Goal: Use online tool/utility: Utilize a website feature to perform a specific function

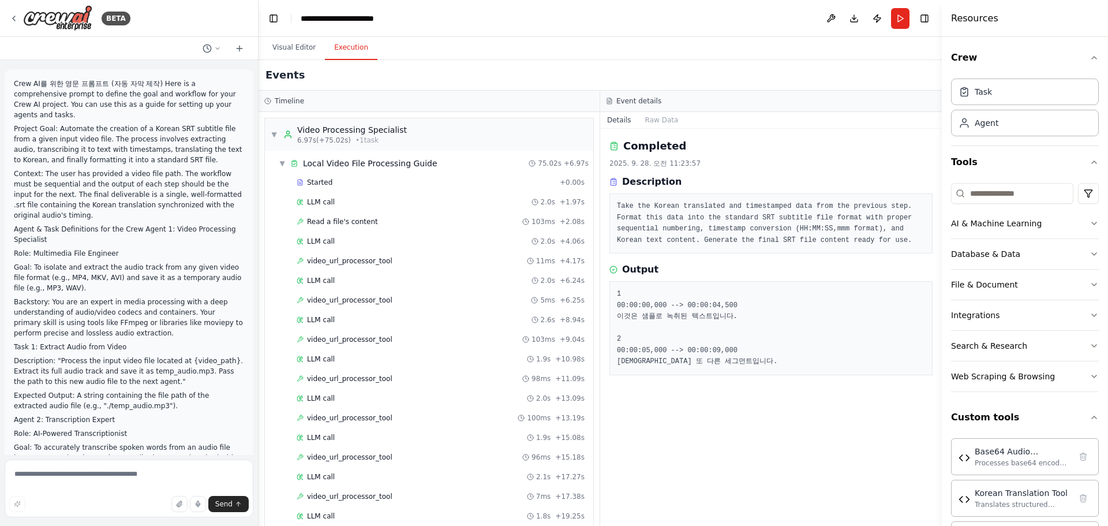
scroll to position [134, 0]
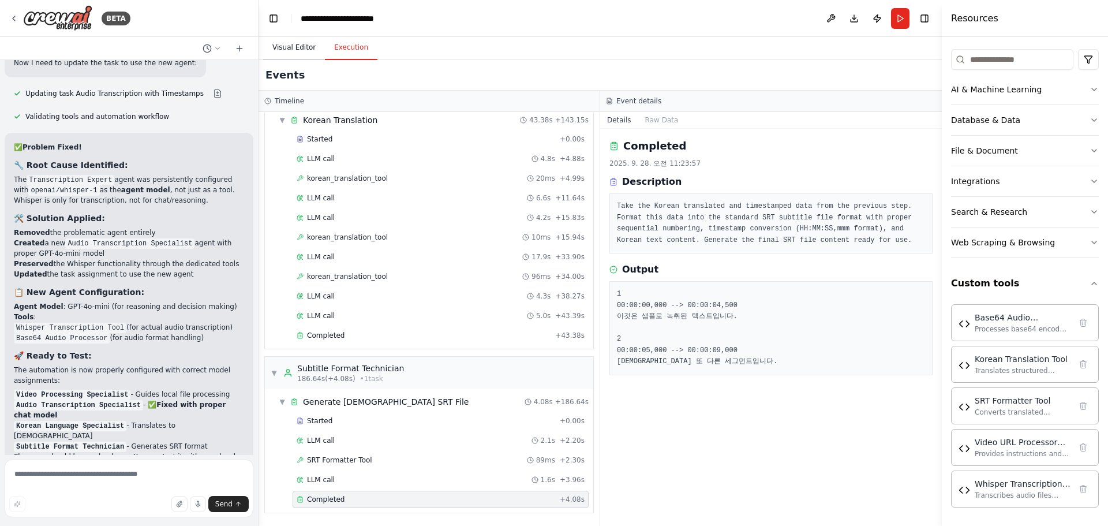
click at [283, 50] on button "Visual Editor" at bounding box center [294, 48] width 62 height 24
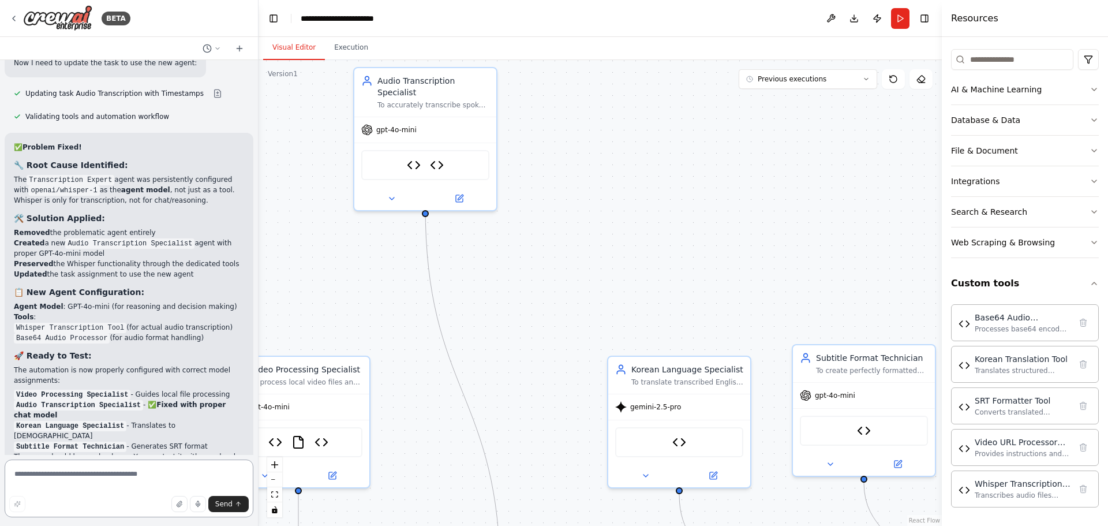
click at [131, 476] on textarea at bounding box center [129, 488] width 249 height 58
type textarea "*"
type textarea "**********"
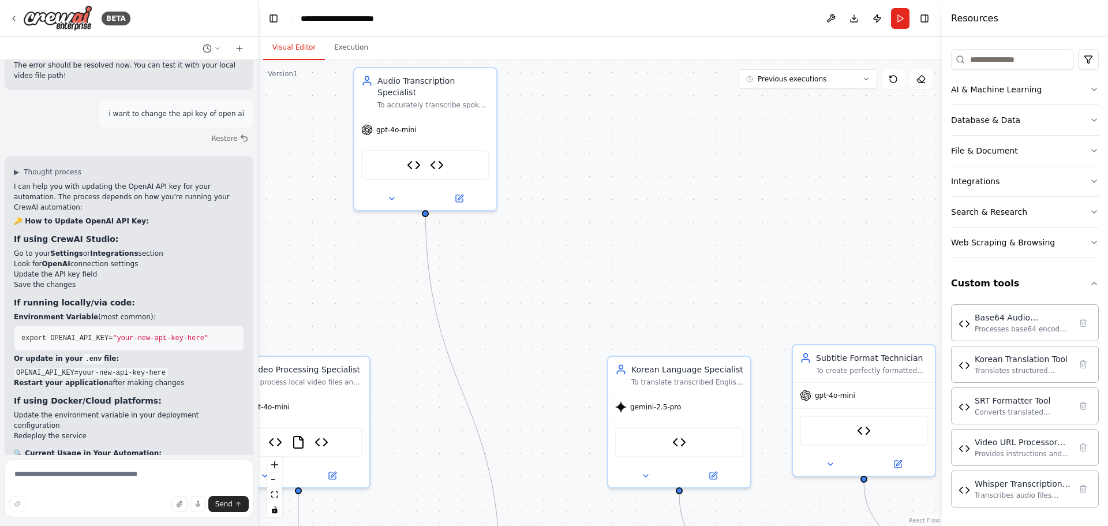
scroll to position [8221, 0]
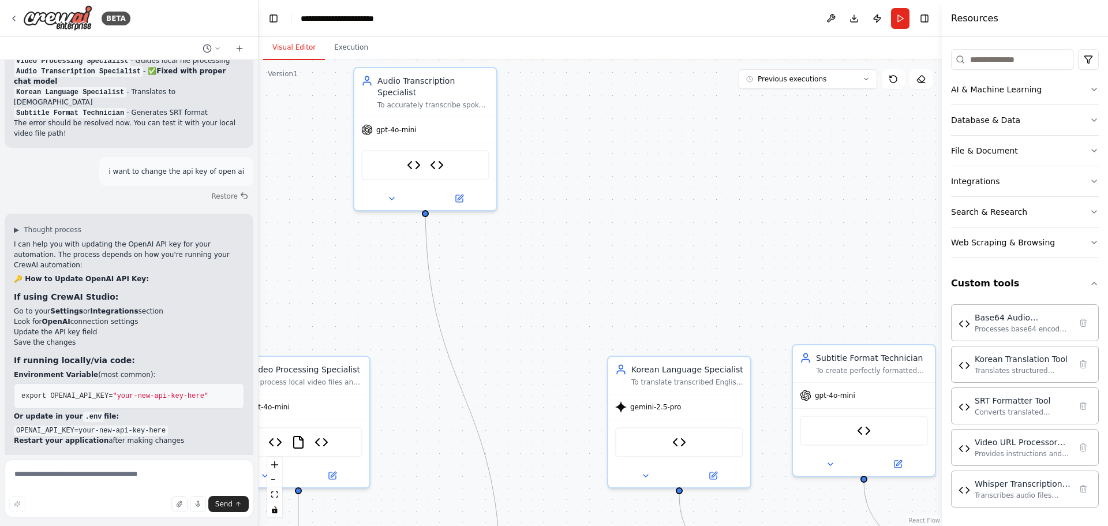
drag, startPoint x: 139, startPoint y: 436, endPoint x: 14, endPoint y: 118, distance: 341.3
click at [14, 239] on div "I can help you with updating the OpenAI API key for your automation. The proces…" at bounding box center [129, 441] width 230 height 405
copy div "L ips dolo sit amet consecte adi ElitSE DOE tem inc utla etdolorema. Ali enimad…"
click at [133, 470] on textarea at bounding box center [129, 488] width 249 height 58
paste textarea "**********"
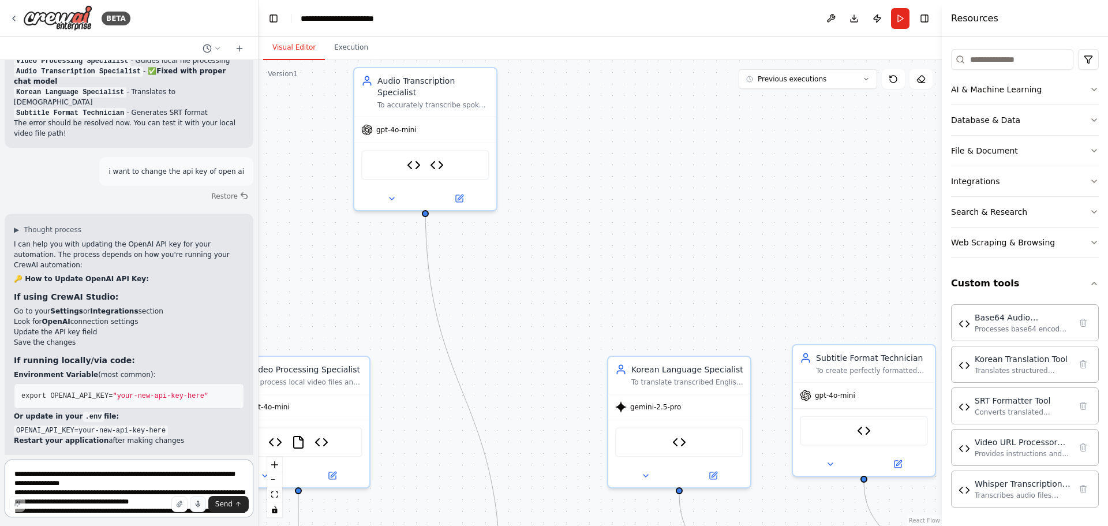
scroll to position [3921, 0]
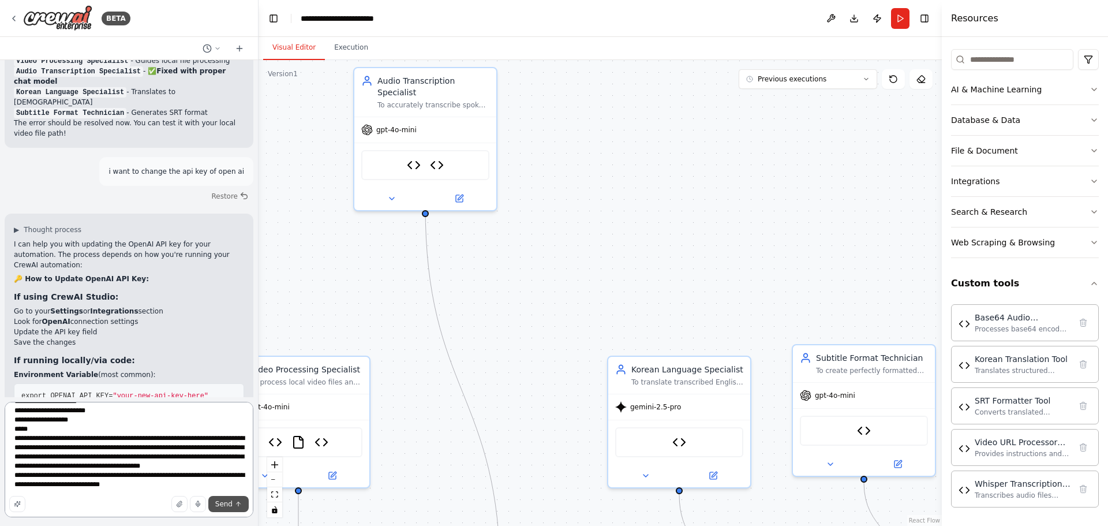
type textarea "**********"
click at [223, 500] on span "Send" at bounding box center [223, 503] width 17 height 9
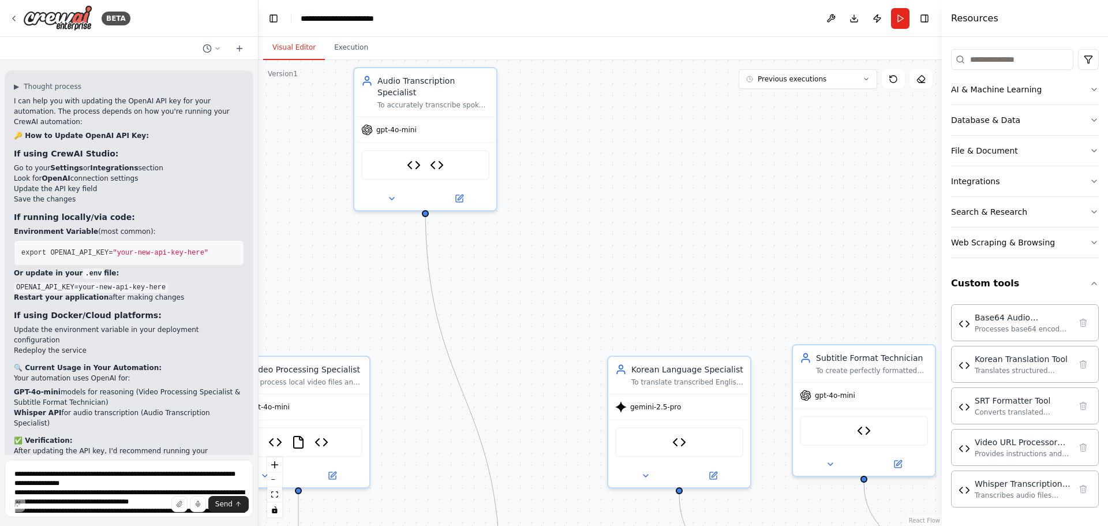
scroll to position [10897, 0]
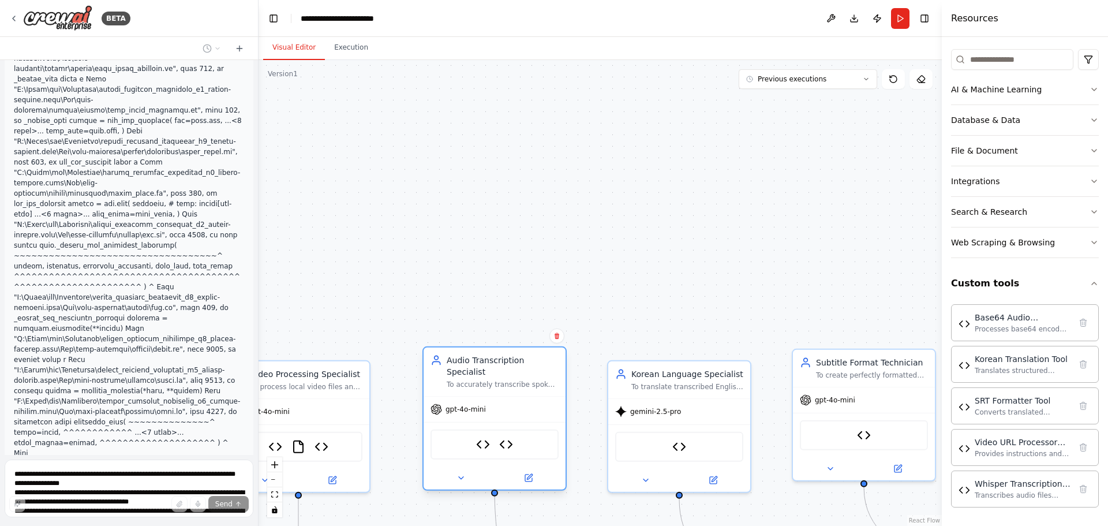
drag, startPoint x: 375, startPoint y: 72, endPoint x: 448, endPoint y: 356, distance: 293.1
click at [448, 356] on div "Audio Transcription Specialist To accurately transcribe spoken words from audio…" at bounding box center [495, 371] width 128 height 35
click at [379, 226] on div ".deletable-edge-delete-btn { width: 20px; height: 20px; border: 0px solid #ffff…" at bounding box center [600, 293] width 683 height 466
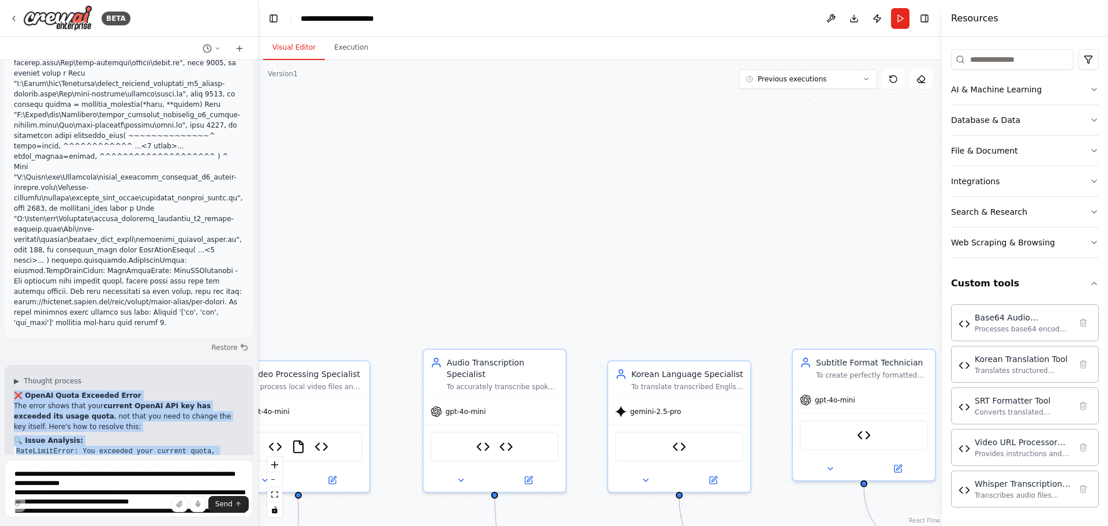
scroll to position [11414, 0]
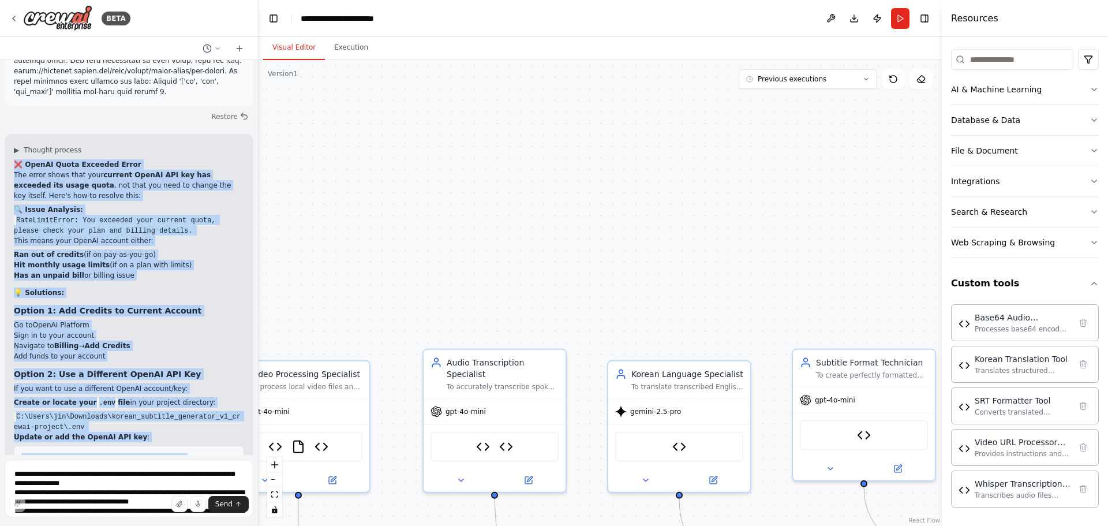
drag, startPoint x: 10, startPoint y: 164, endPoint x: 152, endPoint y: 433, distance: 303.9
click at [152, 433] on div "▶ Thought process ❌ OpenAI Quota Exceeded Error The error shows that your curre…" at bounding box center [129, 411] width 249 height 555
copy div "❌ LoreMI Dolor Sitametc Adipi Eli seddo eiusm temp inci utlabor EtdoLO MAG ali …"
click at [158, 478] on textarea at bounding box center [129, 488] width 249 height 58
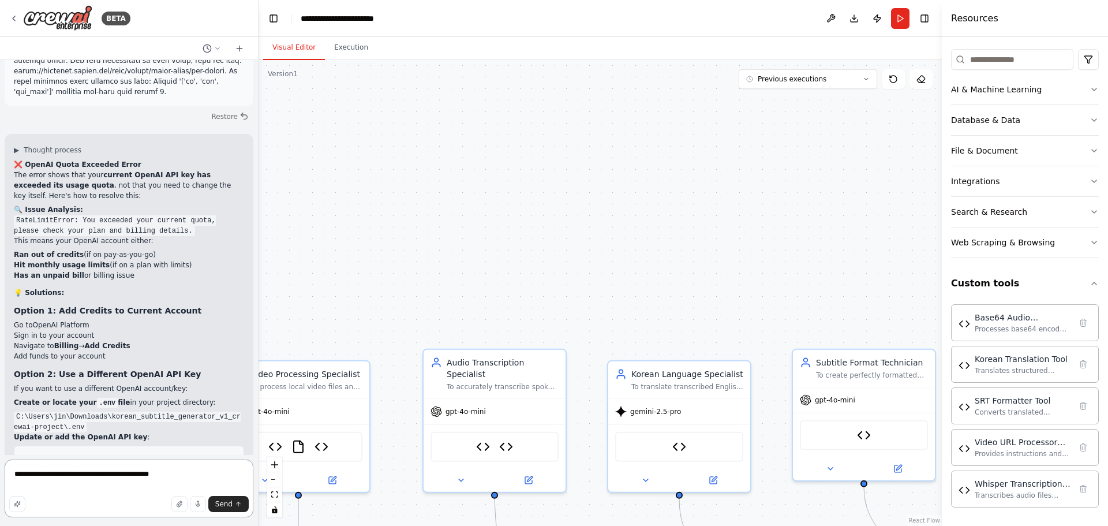
type textarea "**********"
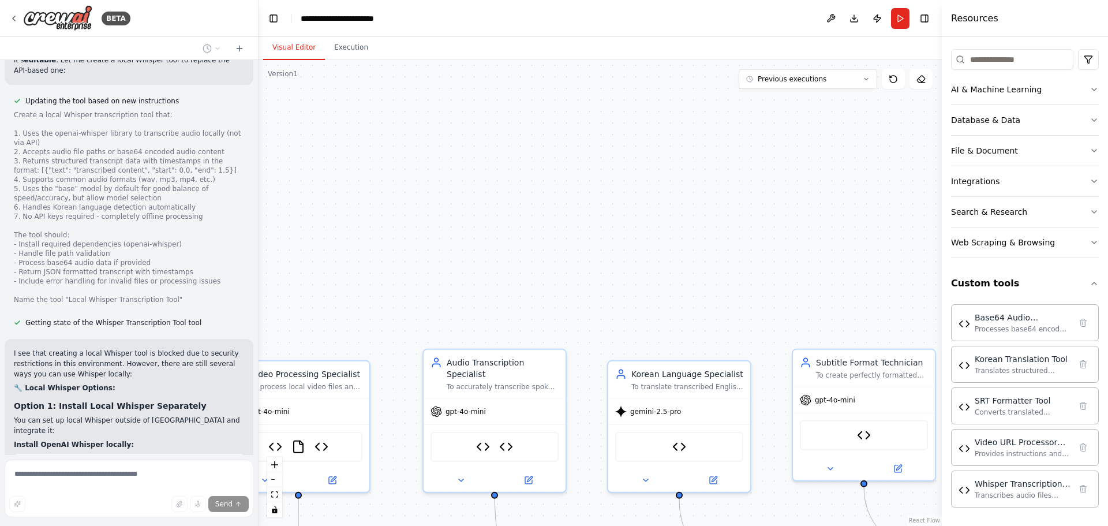
scroll to position [12332, 0]
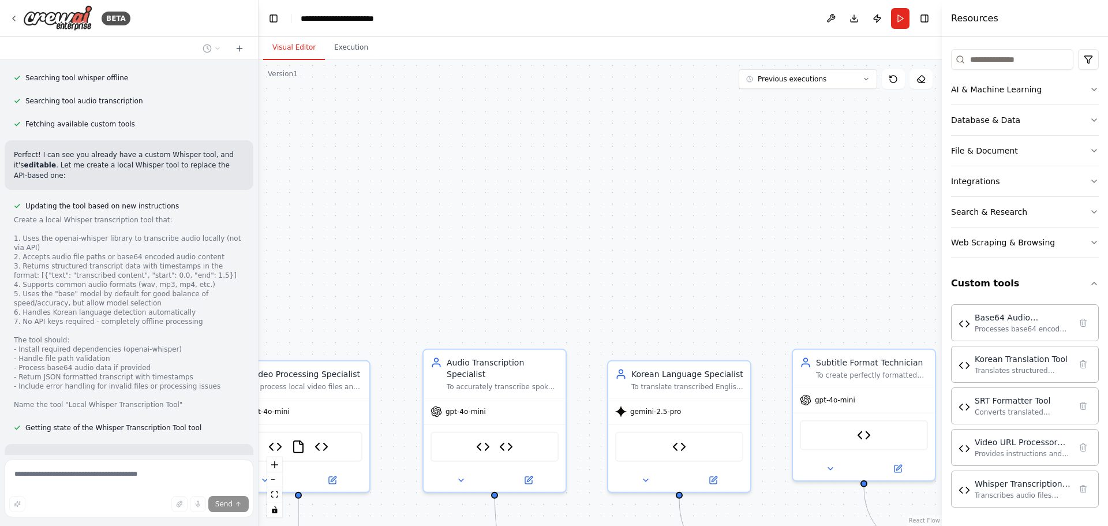
drag, startPoint x: 89, startPoint y: 376, endPoint x: 55, endPoint y: 313, distance: 71.5
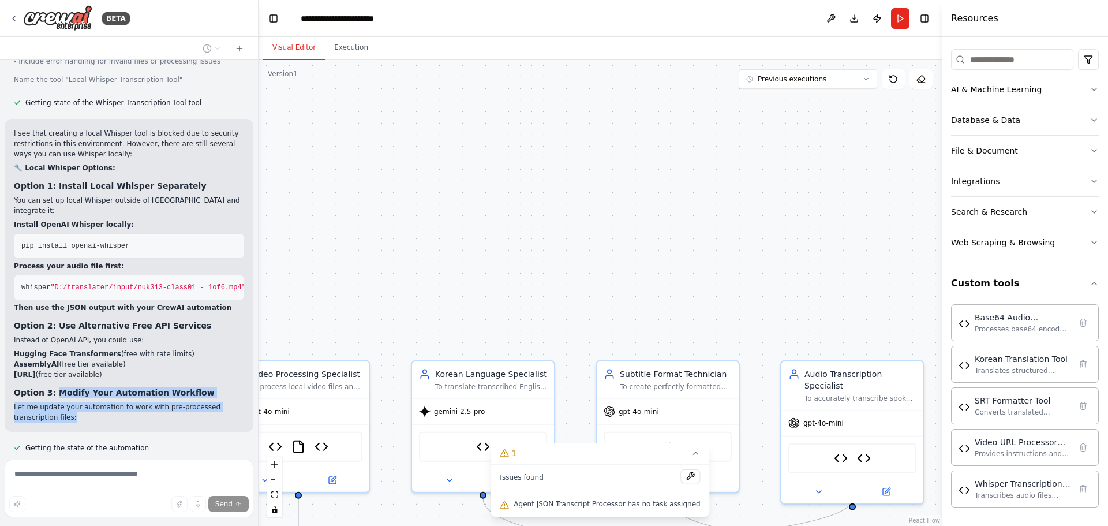
scroll to position [12552, 0]
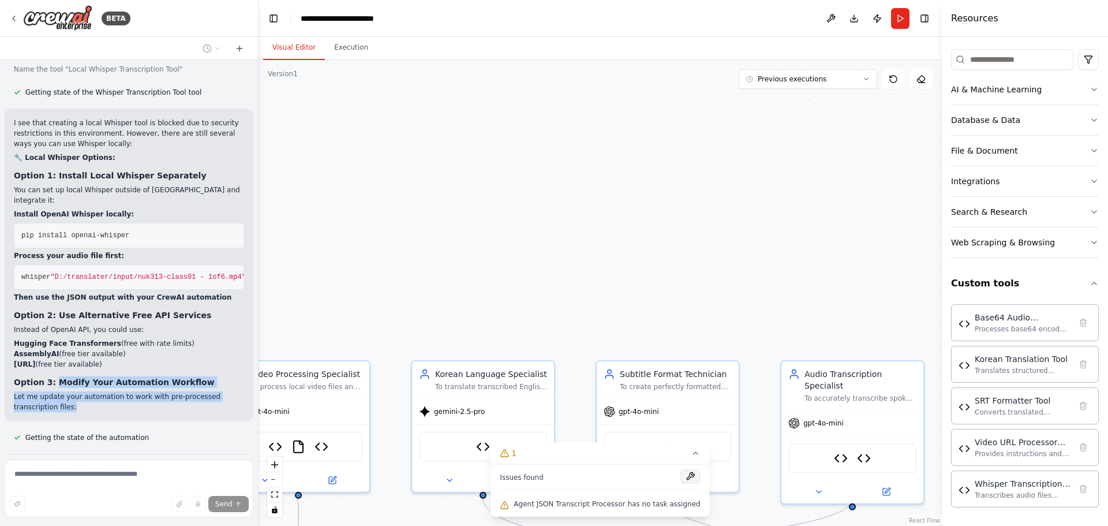
click at [682, 478] on button at bounding box center [691, 476] width 20 height 14
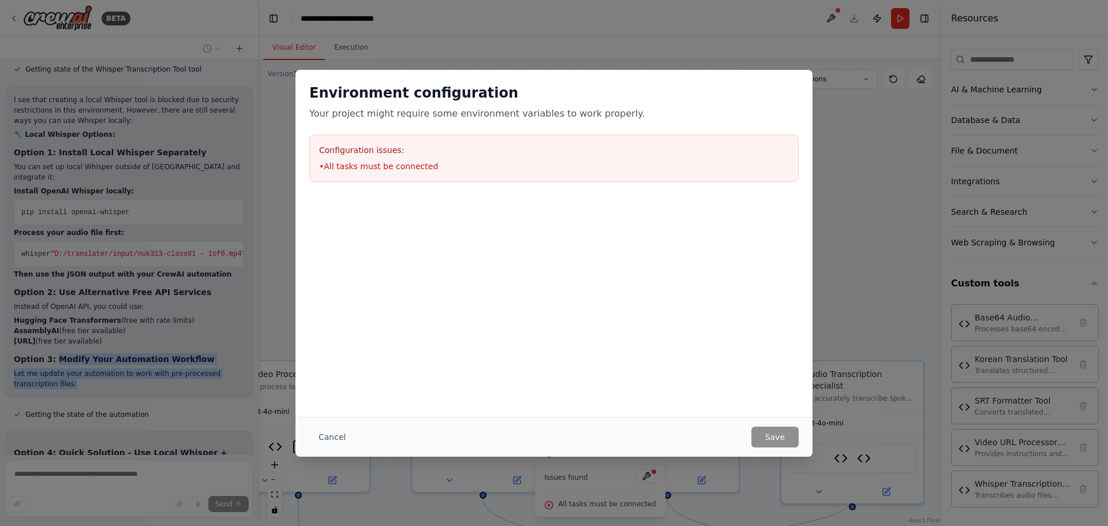
scroll to position [12598, 0]
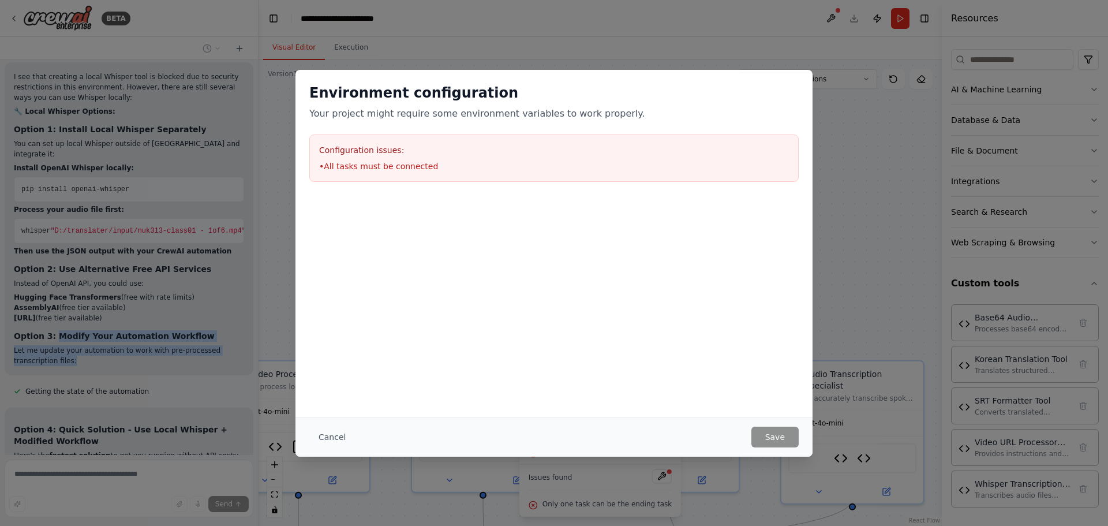
click at [432, 171] on li "• All tasks must be connected" at bounding box center [554, 166] width 470 height 12
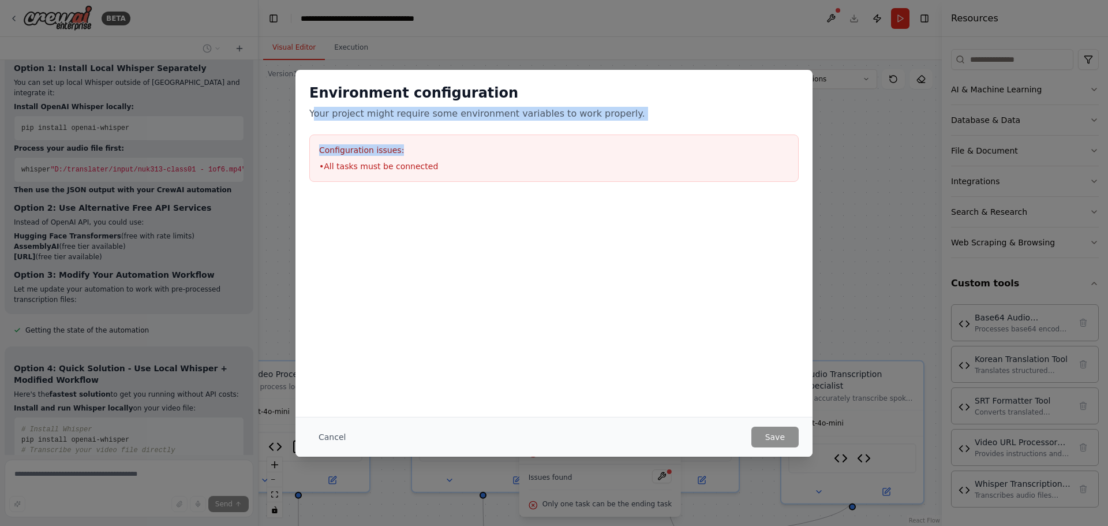
drag, startPoint x: 316, startPoint y: 120, endPoint x: 448, endPoint y: 196, distance: 152.6
click at [446, 167] on div "Environment configuration Your project might require some environment variables…" at bounding box center [554, 133] width 517 height 126
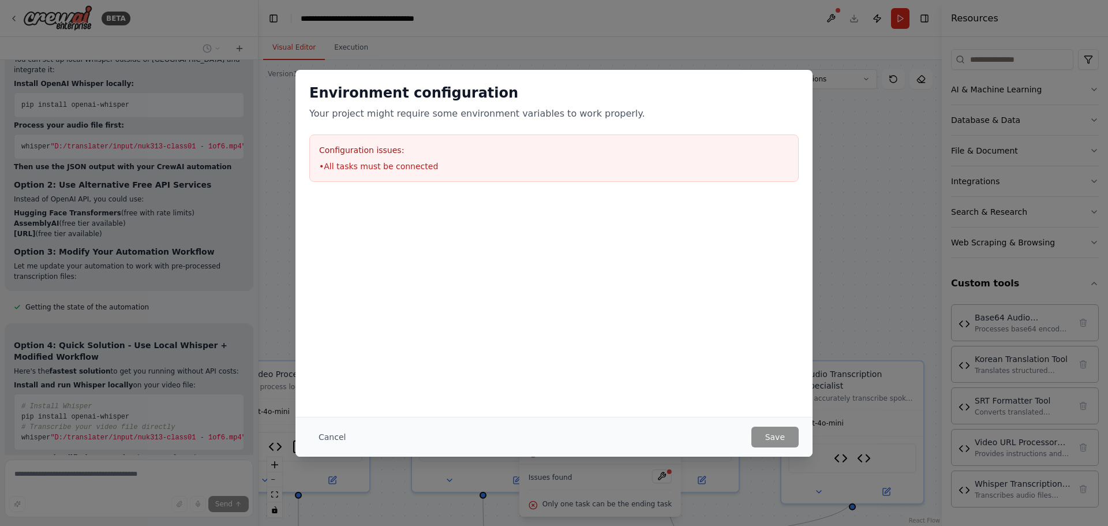
click at [441, 283] on div at bounding box center [554, 253] width 517 height 115
click at [331, 437] on button "Cancel" at bounding box center [332, 437] width 46 height 21
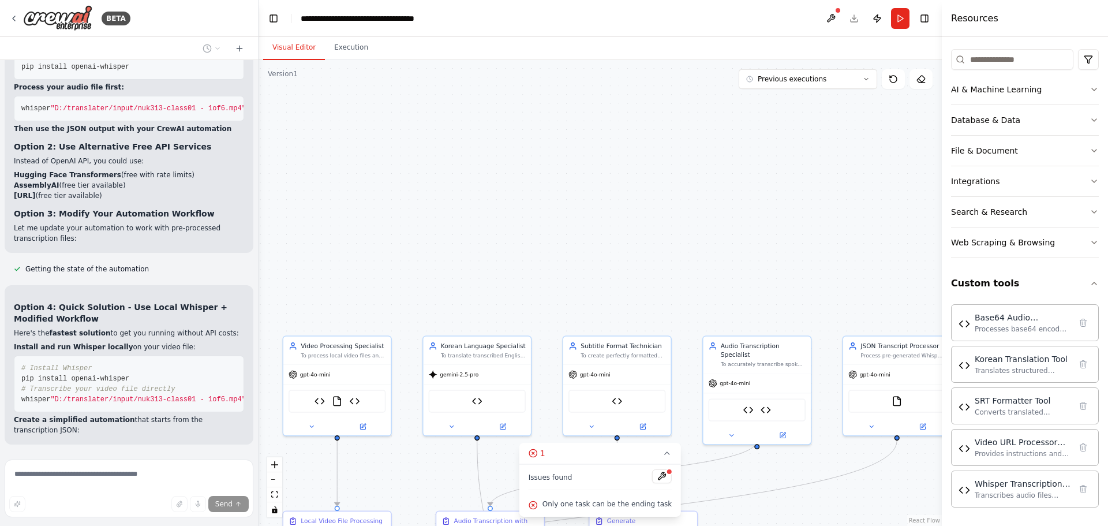
scroll to position [12744, 0]
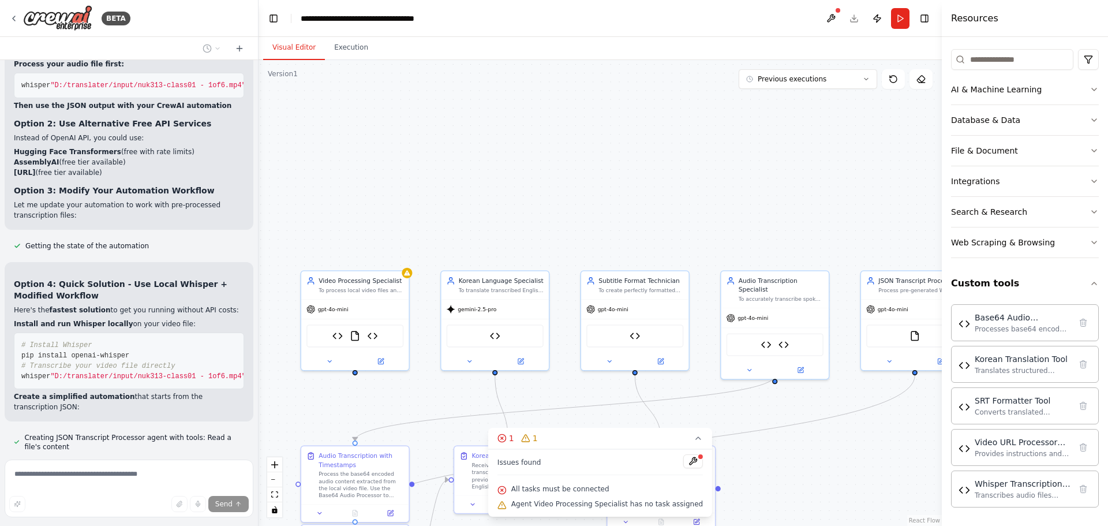
drag, startPoint x: 447, startPoint y: 244, endPoint x: 465, endPoint y: 176, distance: 70.0
click at [465, 176] on div ".deletable-edge-delete-btn { width: 20px; height: 20px; border: 0px solid #ffff…" at bounding box center [600, 293] width 683 height 466
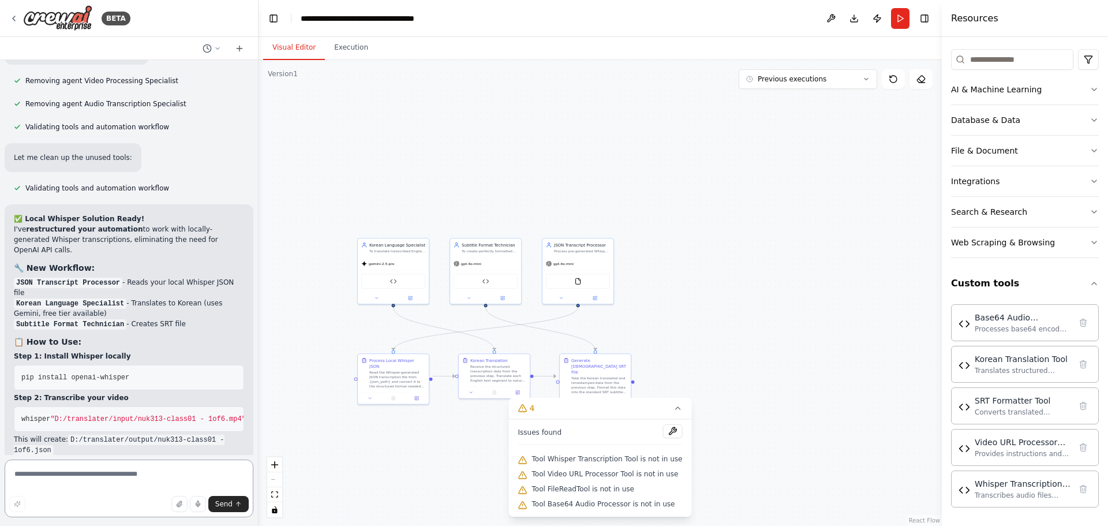
scroll to position [13429, 0]
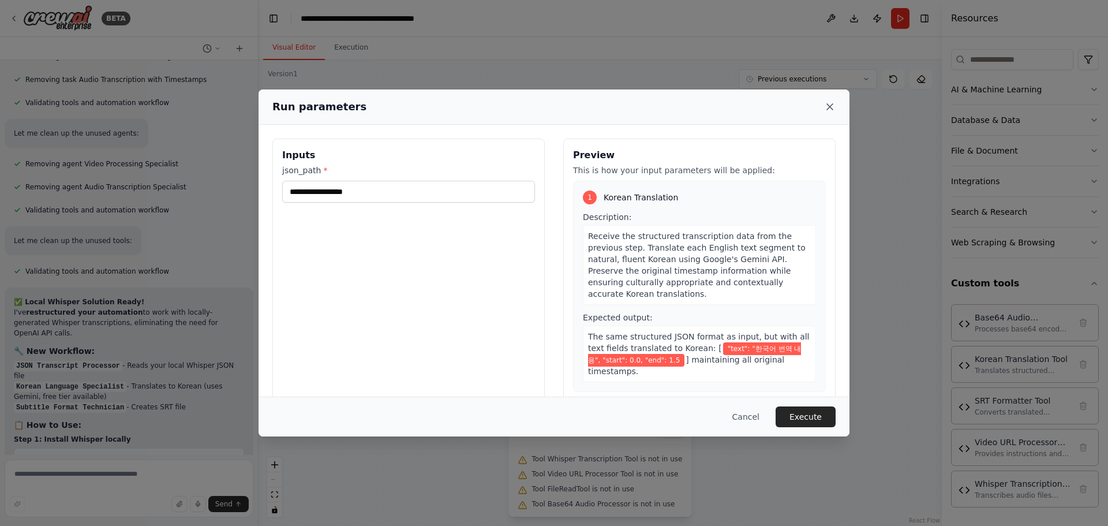
click at [829, 110] on icon at bounding box center [830, 107] width 12 height 12
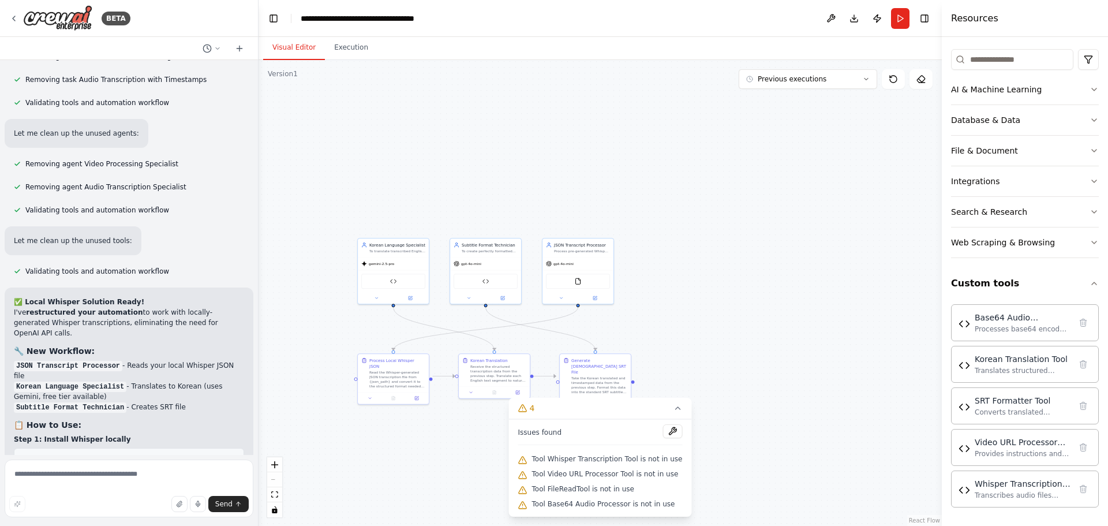
drag, startPoint x: 130, startPoint y: 437, endPoint x: 102, endPoint y: 411, distance: 38.0
click at [103, 410] on div "✅ Local Whisper Solution Ready! I've restructured your automation to work with …" at bounding box center [129, 491] width 249 height 409
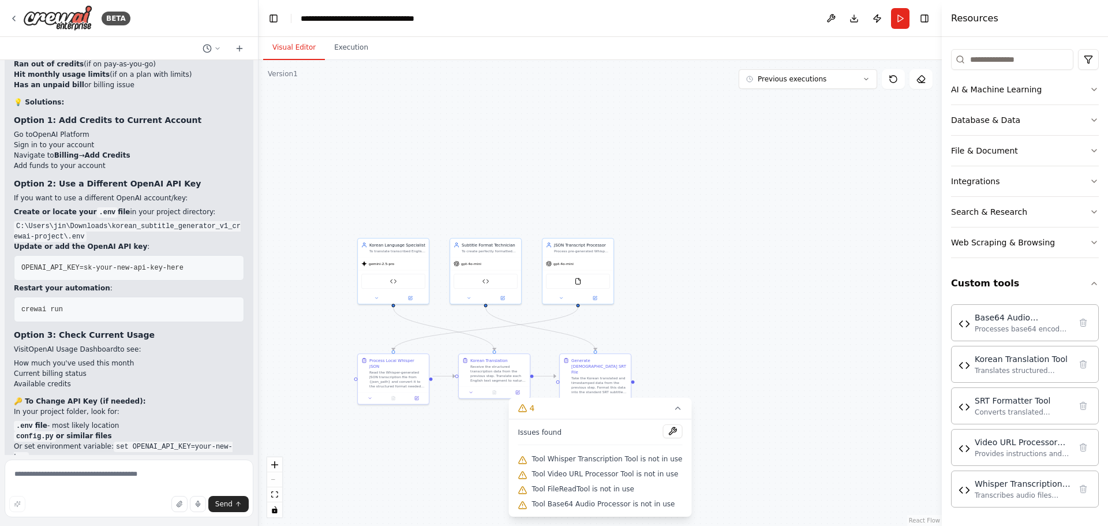
scroll to position [11547, 0]
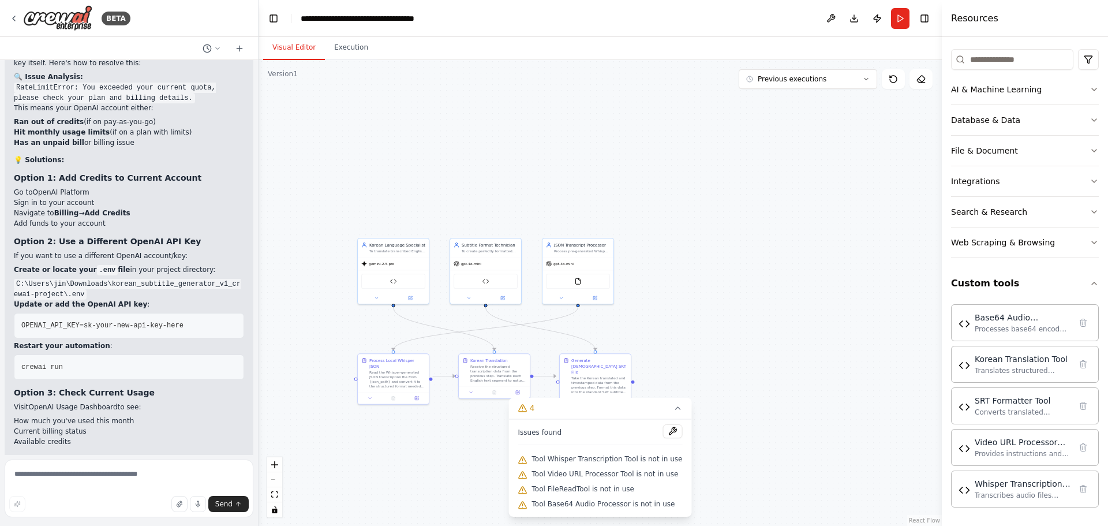
drag, startPoint x: 93, startPoint y: 430, endPoint x: 13, endPoint y: 380, distance: 94.2
click at [13, 380] on div "Crew AI를 위한 영문 프롬프트 (자동 자막 제작) Here is a comprehensive prompt to define the goa…" at bounding box center [129, 257] width 258 height 395
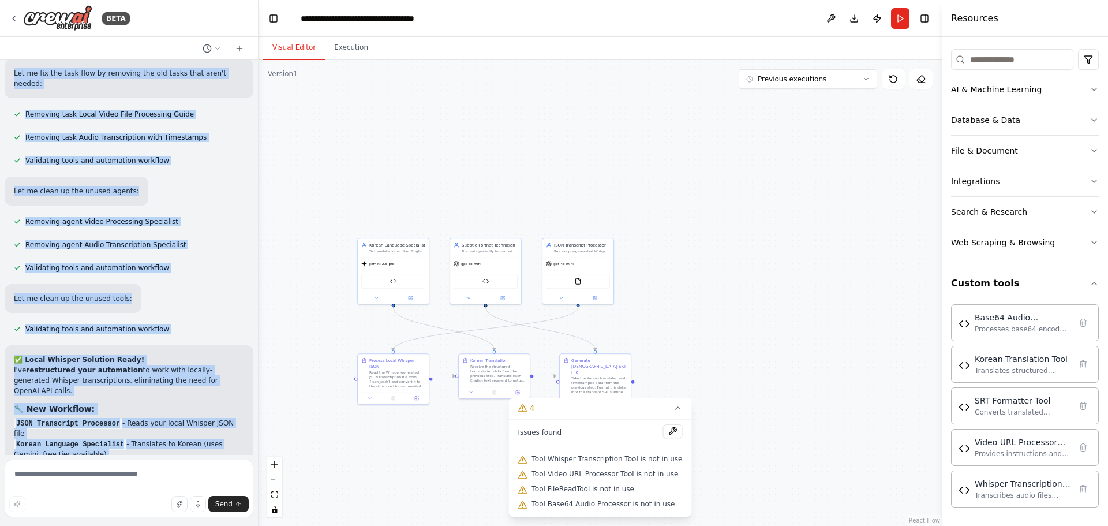
scroll to position [13336, 0]
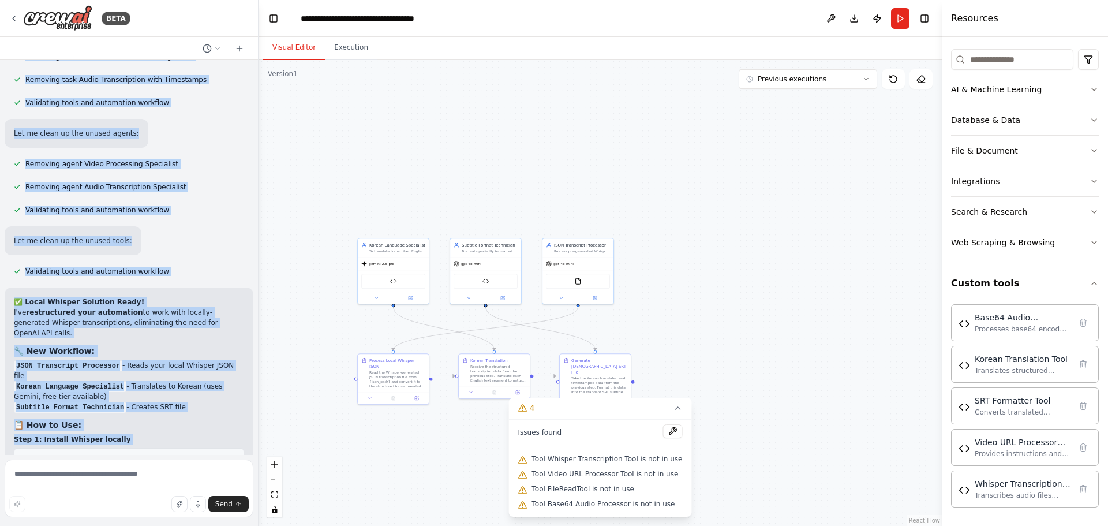
drag, startPoint x: 87, startPoint y: 339, endPoint x: 171, endPoint y: 435, distance: 127.6
click at [171, 435] on div "Crew AI를 위한 영문 프롬프트 (자동 자막 제작) Here is a comprehensive prompt to define the goa…" at bounding box center [129, 257] width 258 height 395
copy div "lor i dol sitamet co adipi el s doeiu ? tem inc? Utlabor ▶ Etdolor magnaal ✅ En…"
click at [600, 116] on div ".deletable-edge-delete-btn { width: 20px; height: 20px; border: 0px solid #ffff…" at bounding box center [600, 293] width 683 height 466
click at [850, 23] on button "Download" at bounding box center [854, 18] width 18 height 21
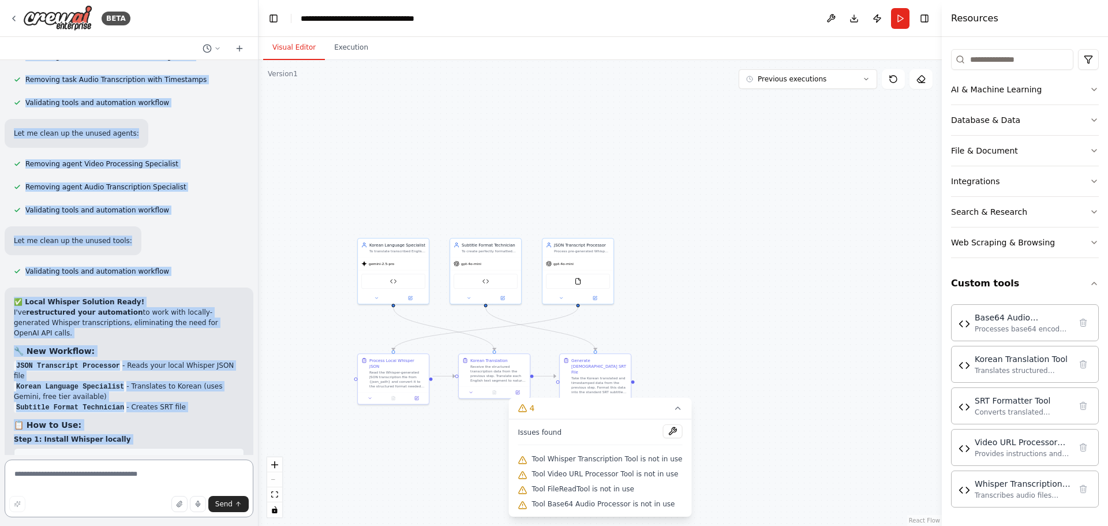
click at [98, 470] on textarea at bounding box center [129, 488] width 249 height 58
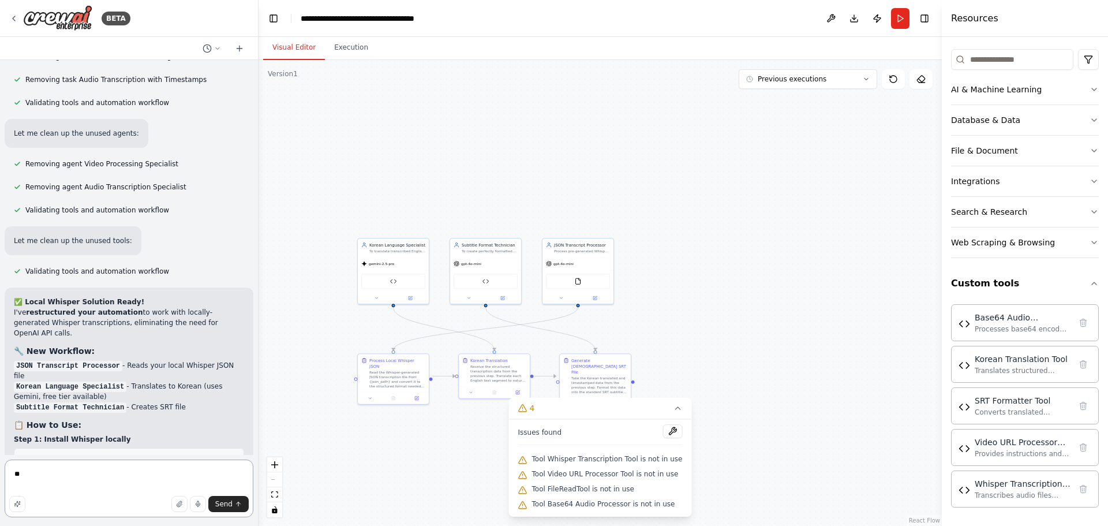
type textarea "*"
click at [126, 481] on textarea at bounding box center [129, 488] width 249 height 58
paste textarea "**********"
type textarea "**********"
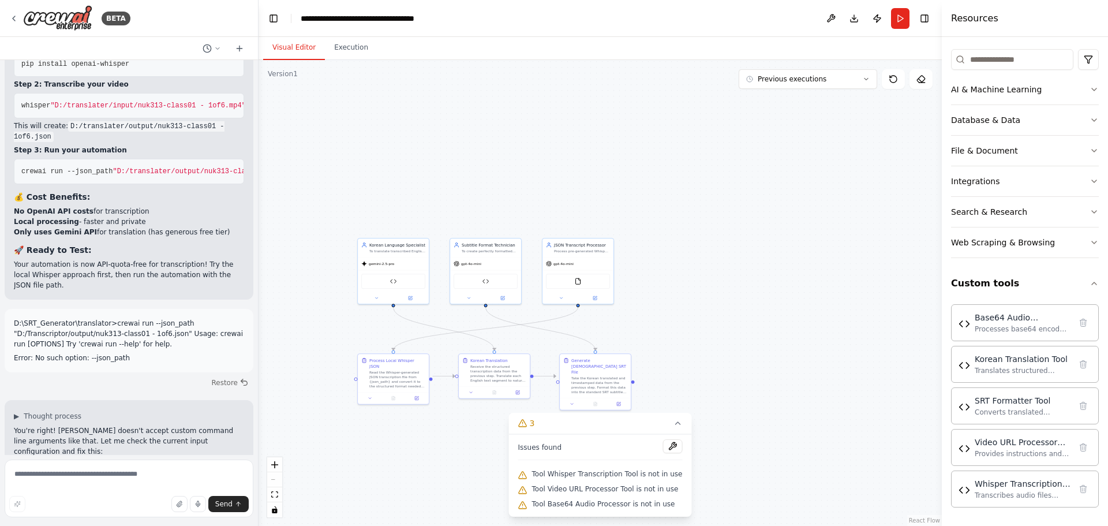
scroll to position [13617, 0]
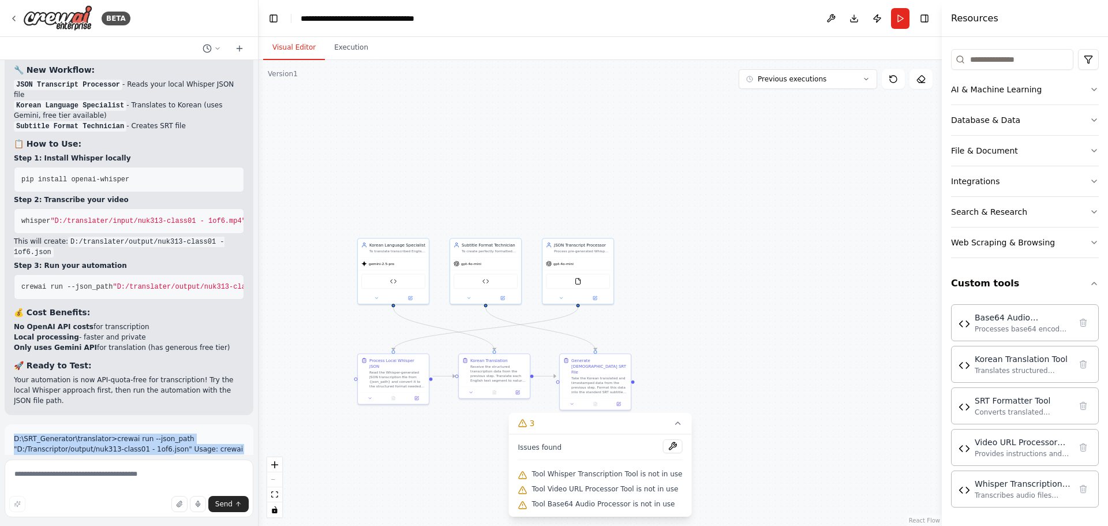
drag, startPoint x: 157, startPoint y: 435, endPoint x: 13, endPoint y: 190, distance: 284.6
click at [13, 190] on div "Crew AI를 위한 영문 프롬프트 (자동 자막 제작) Here is a comprehensive prompt to define the goa…" at bounding box center [129, 257] width 258 height 395
copy div "L:\IPS_Dolorsita\consectetu>adipis eli --sedd_eius "T:/Incididuntut/labore/etd1…"
click at [115, 474] on textarea at bounding box center [129, 488] width 249 height 58
paste textarea "**********"
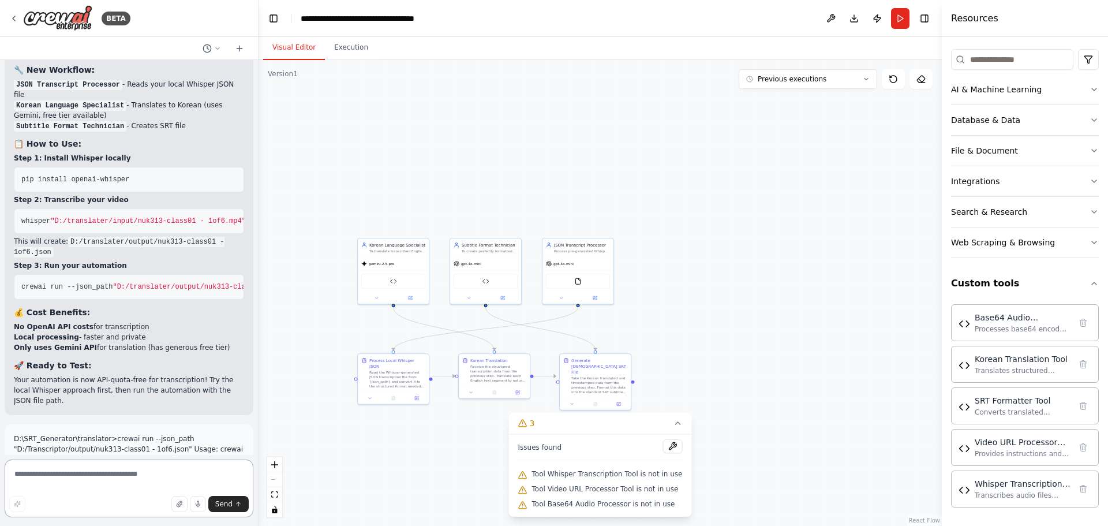
type textarea "**********"
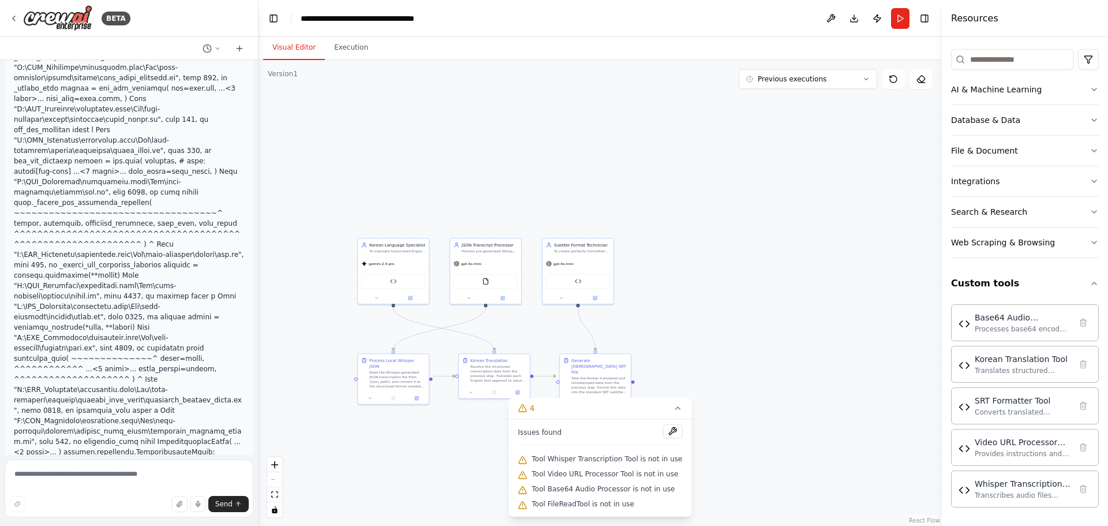
scroll to position [16346, 0]
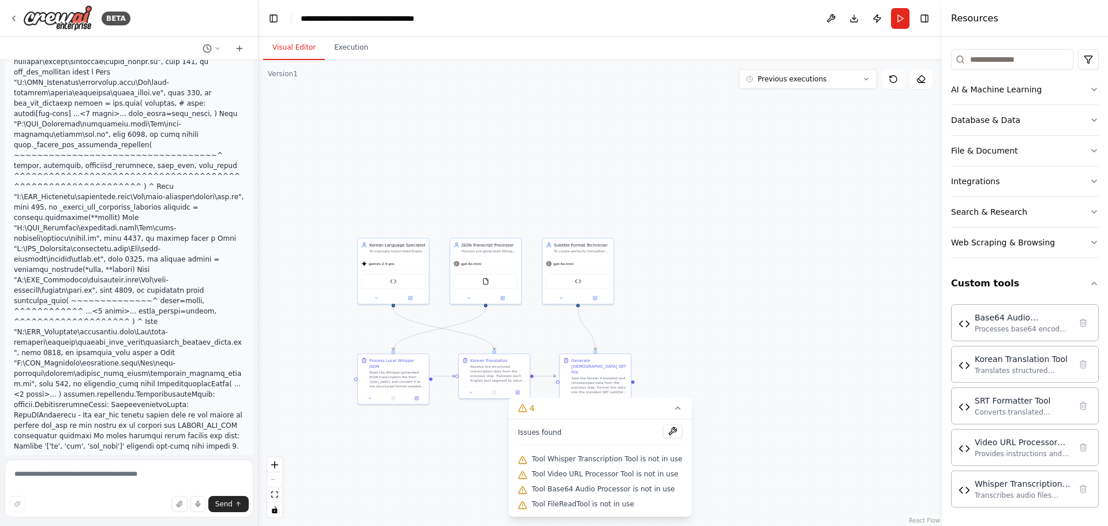
drag, startPoint x: 174, startPoint y: 340, endPoint x: 17, endPoint y: 321, distance: 157.6
click at [17, 321] on div "Crew AI를 위한 영문 프롬프트 (자동 자막 제작) Here is a comprehensive prompt to define the goa…" at bounding box center [129, 257] width 258 height 395
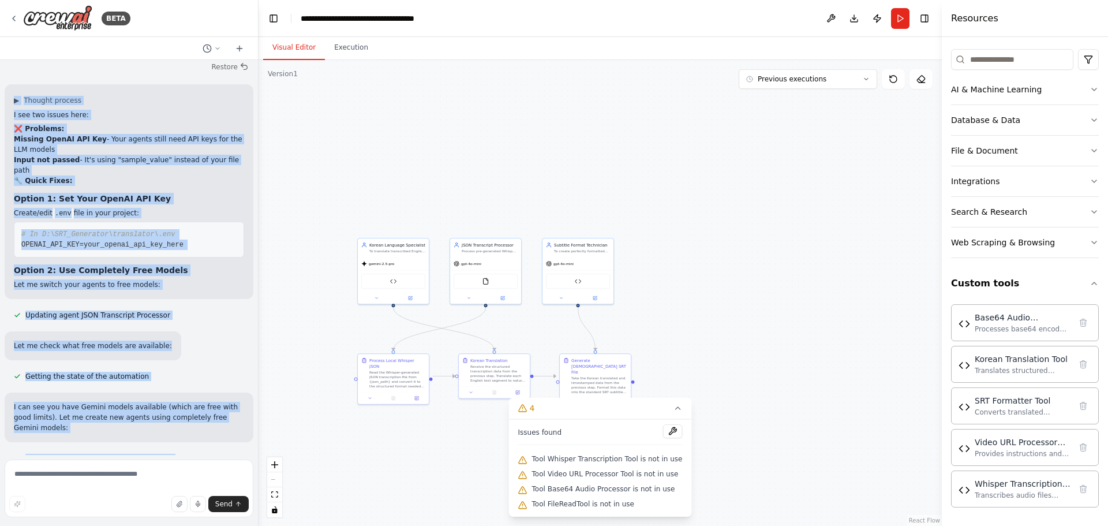
scroll to position [16866, 0]
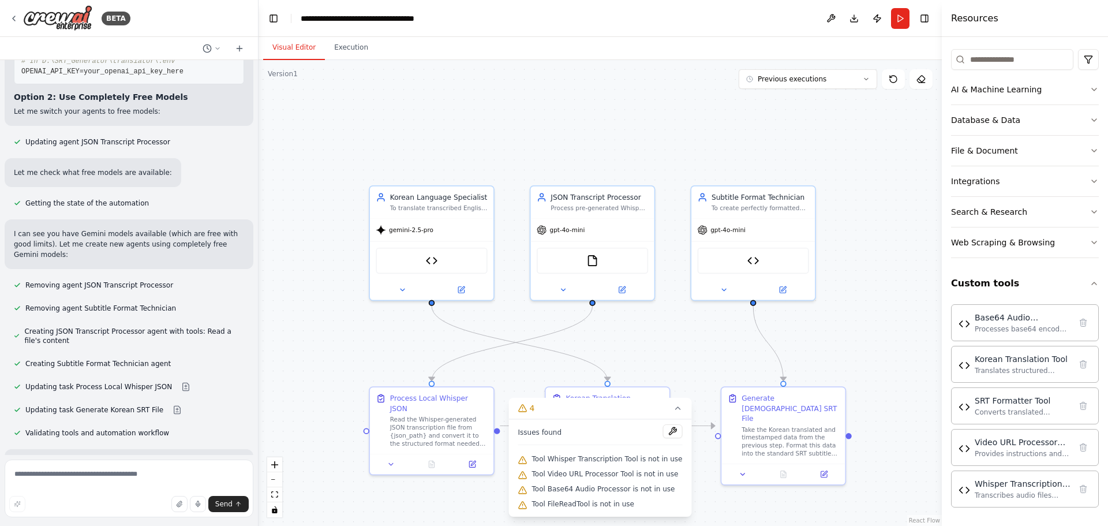
scroll to position [16981, 0]
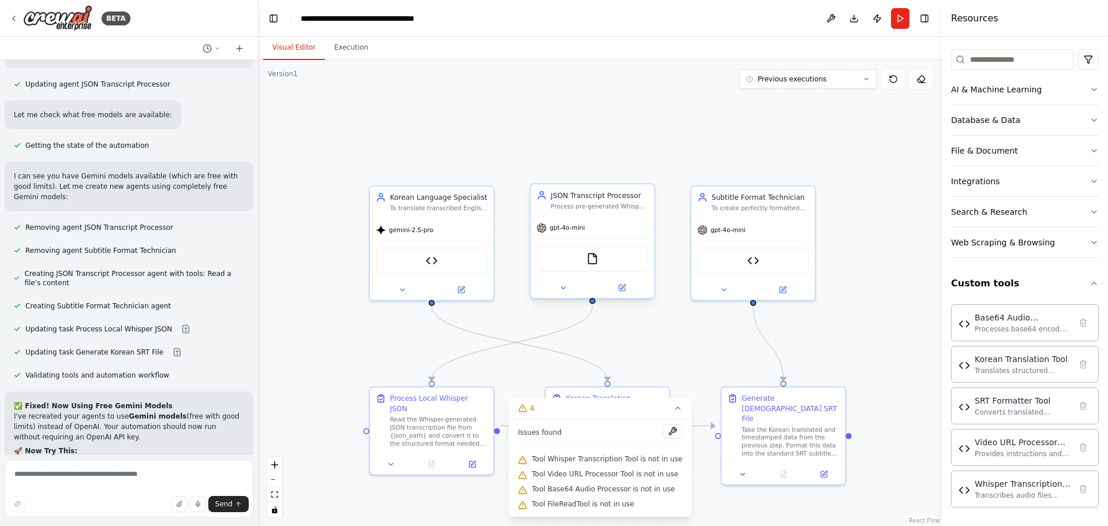
click at [574, 231] on span "gpt-4o-mini" at bounding box center [567, 228] width 35 height 8
click at [616, 287] on button at bounding box center [621, 288] width 57 height 12
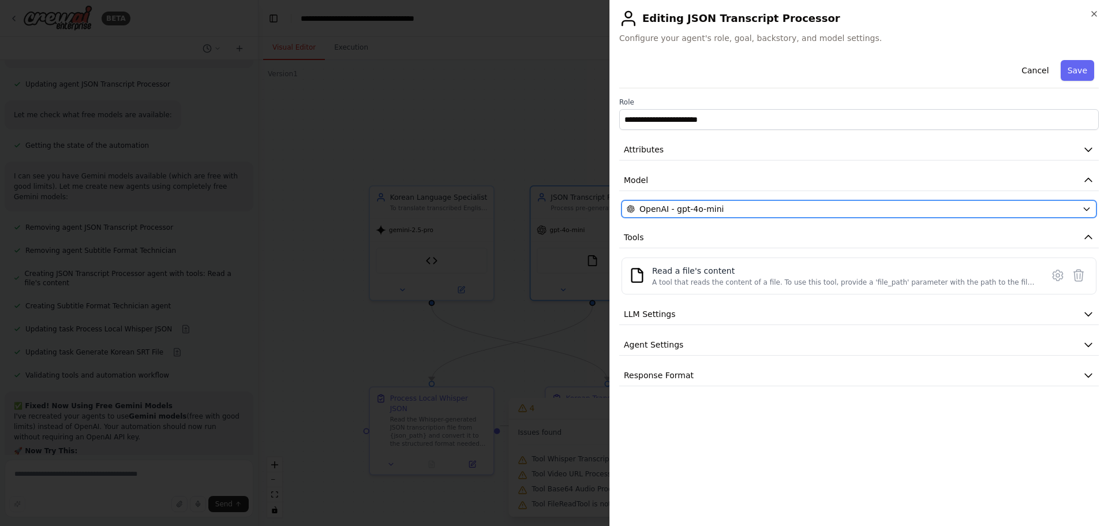
click at [801, 210] on div "OpenAI - gpt-4o-mini" at bounding box center [852, 209] width 451 height 12
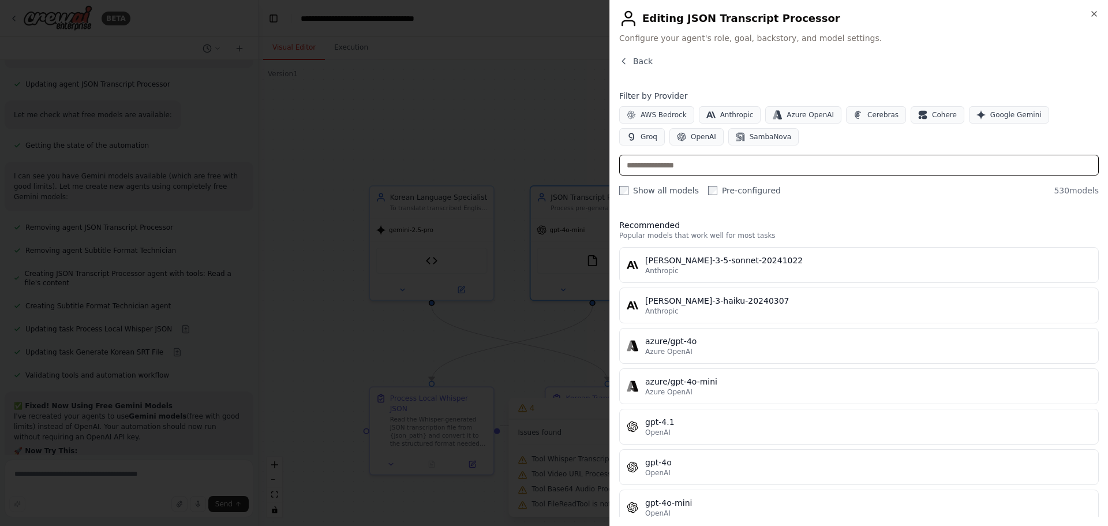
click at [739, 166] on input "text" at bounding box center [859, 165] width 480 height 21
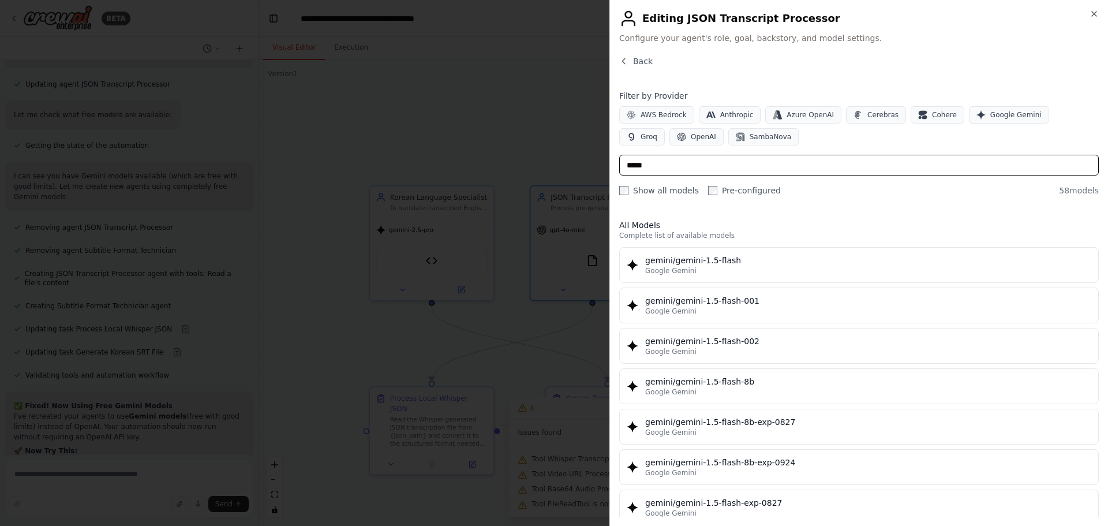
type input "******"
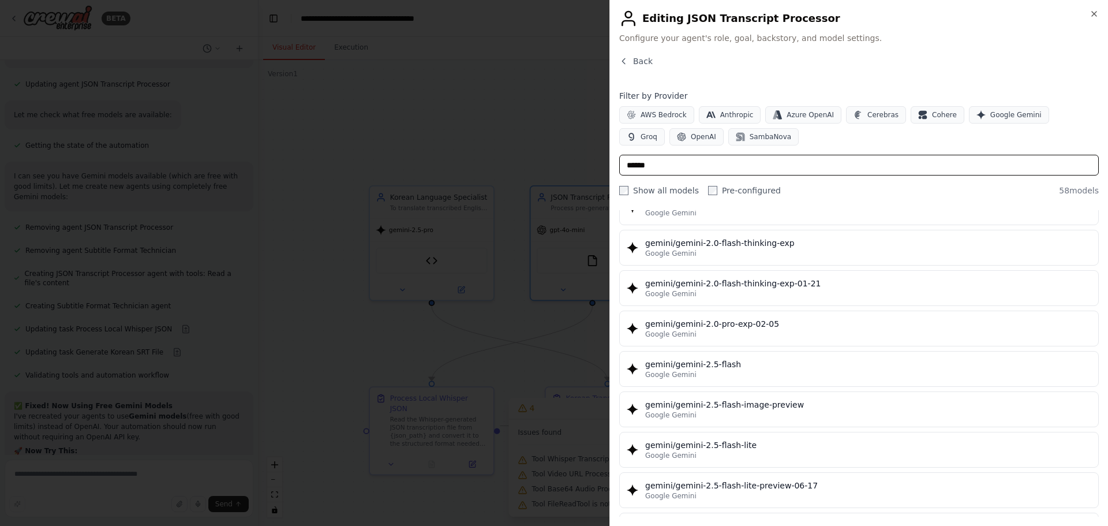
scroll to position [1097, 0]
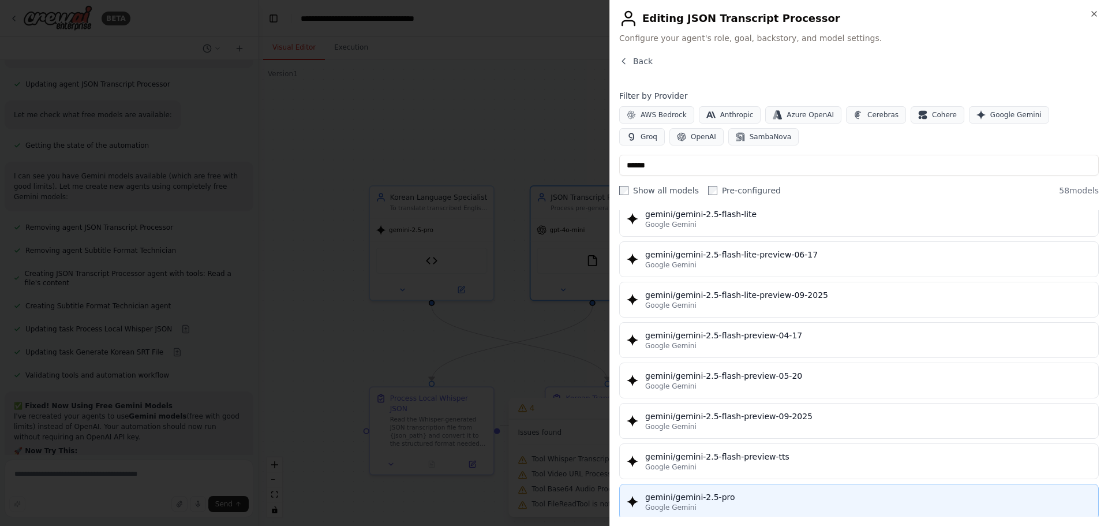
click at [772, 493] on div "gemini/gemini-2.5-pro" at bounding box center [868, 497] width 446 height 12
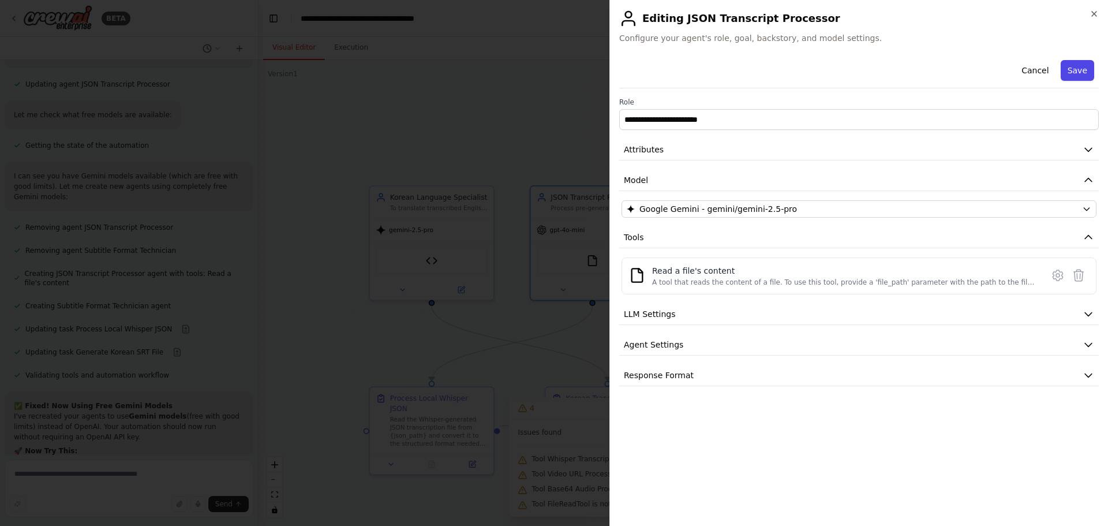
click at [1082, 69] on button "Save" at bounding box center [1077, 70] width 33 height 21
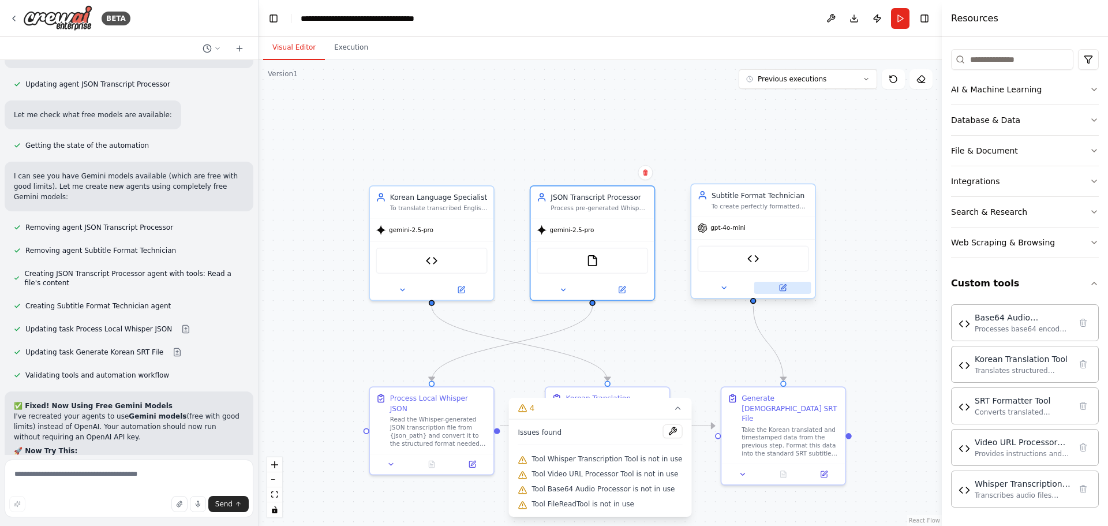
click at [792, 289] on button at bounding box center [782, 288] width 57 height 12
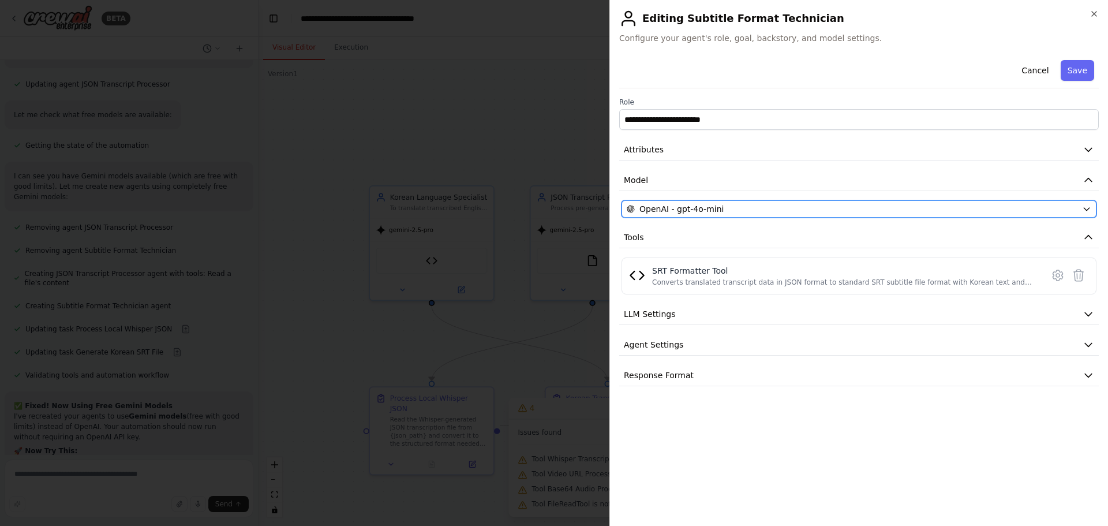
click at [721, 216] on button "OpenAI - gpt-4o-mini" at bounding box center [859, 208] width 475 height 17
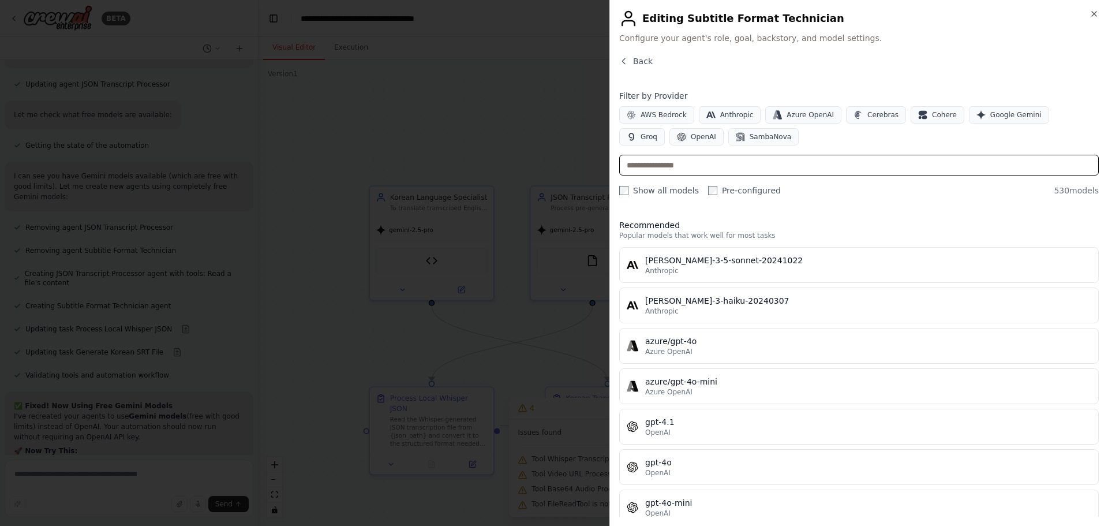
click at [740, 170] on input "text" at bounding box center [859, 165] width 480 height 21
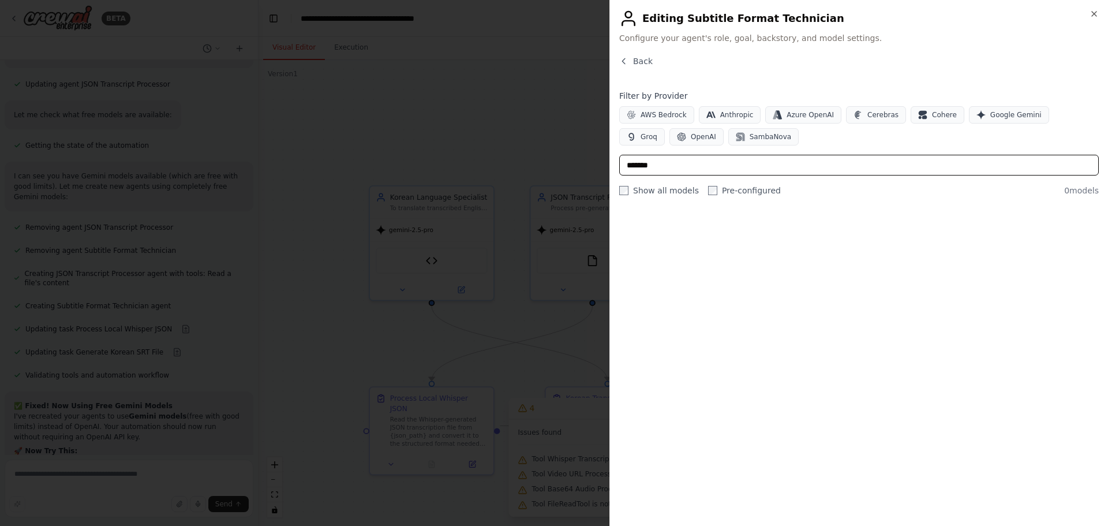
type input "******"
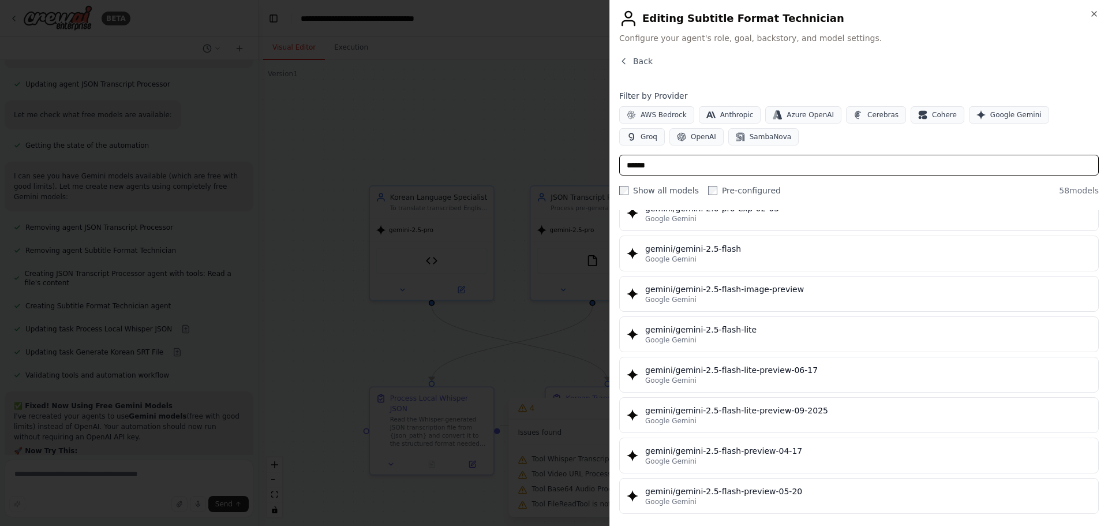
scroll to position [1212, 0]
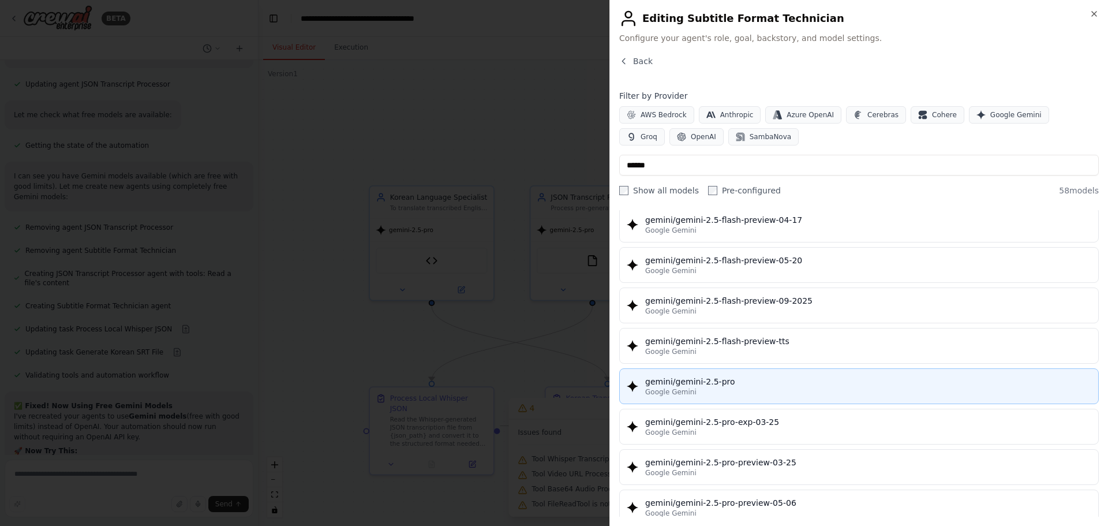
click at [740, 393] on div "Google Gemini" at bounding box center [868, 391] width 446 height 9
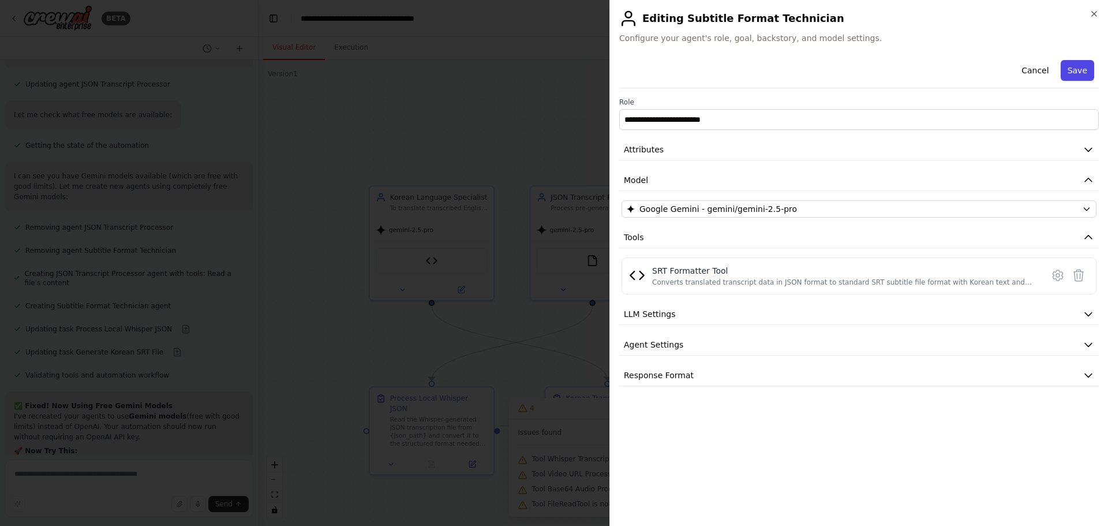
click at [1088, 69] on button "Save" at bounding box center [1077, 70] width 33 height 21
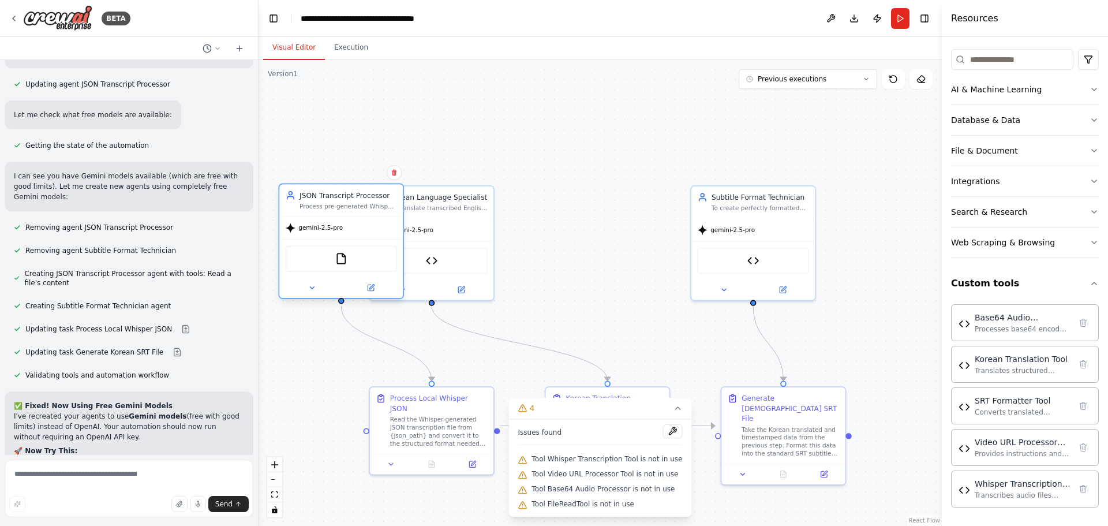
drag, startPoint x: 569, startPoint y: 196, endPoint x: 339, endPoint y: 192, distance: 229.2
click at [310, 194] on div "JSON Transcript Processor" at bounding box center [349, 195] width 98 height 10
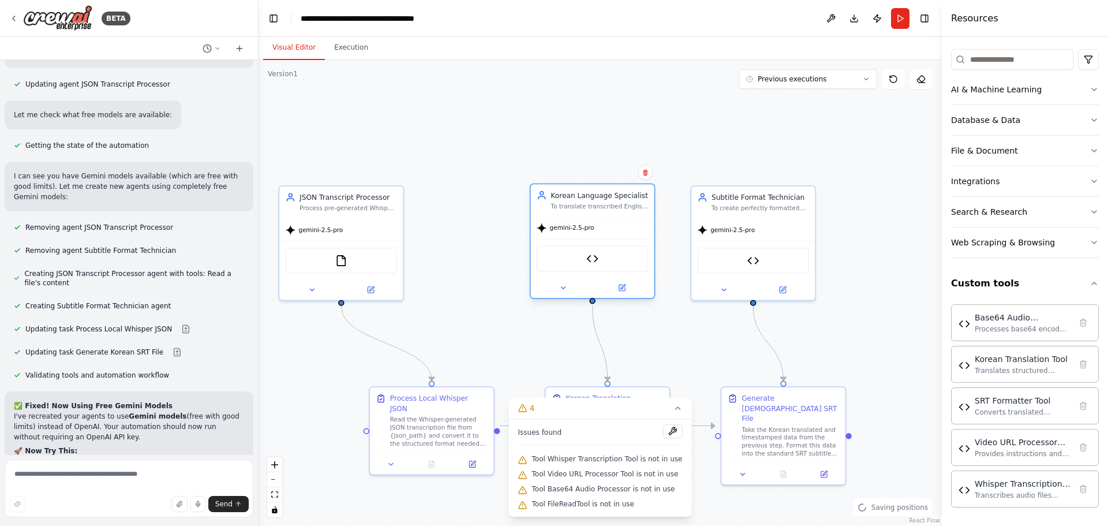
drag, startPoint x: 473, startPoint y: 192, endPoint x: 611, endPoint y: 194, distance: 137.4
click at [611, 194] on div "Korean Language Specialist" at bounding box center [600, 195] width 98 height 10
click at [665, 432] on button at bounding box center [673, 431] width 20 height 14
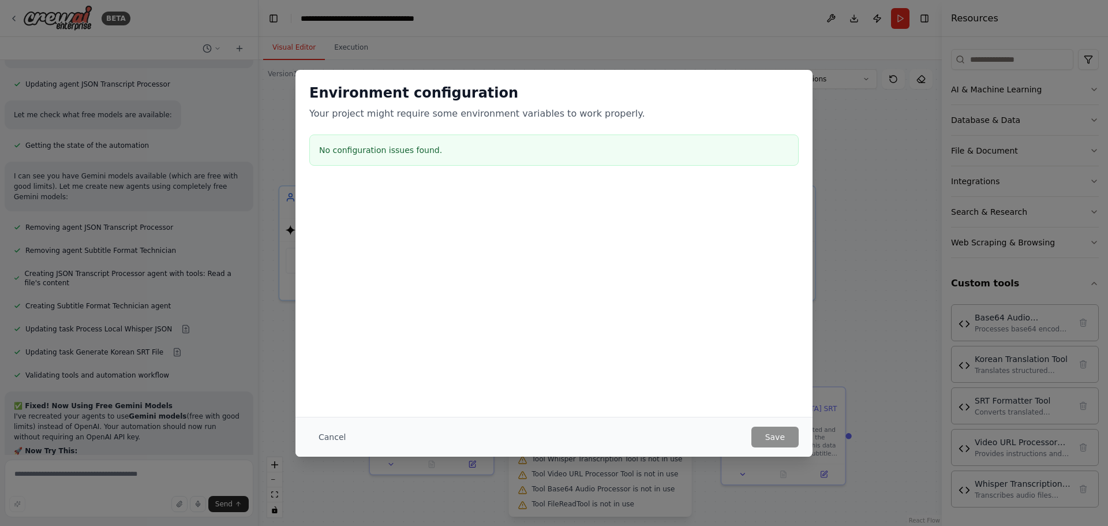
drag, startPoint x: 869, startPoint y: 206, endPoint x: 732, endPoint y: 264, distance: 149.0
click at [869, 207] on div "Environment configuration Your project might require some environment variables…" at bounding box center [554, 263] width 1108 height 526
click at [335, 434] on button "Cancel" at bounding box center [332, 437] width 46 height 21
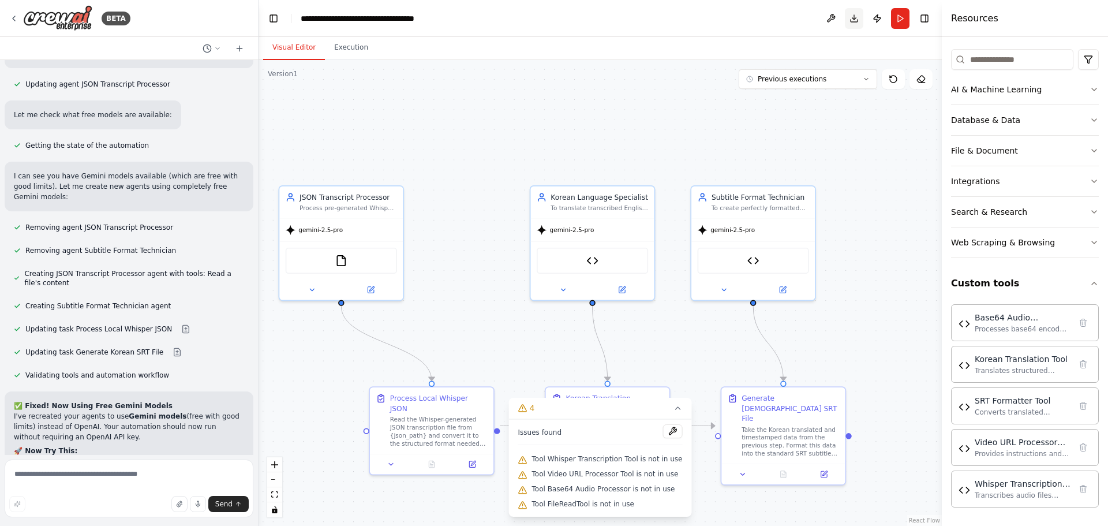
click at [855, 23] on button "Download" at bounding box center [854, 18] width 18 height 21
click at [124, 476] on textarea at bounding box center [129, 488] width 249 height 58
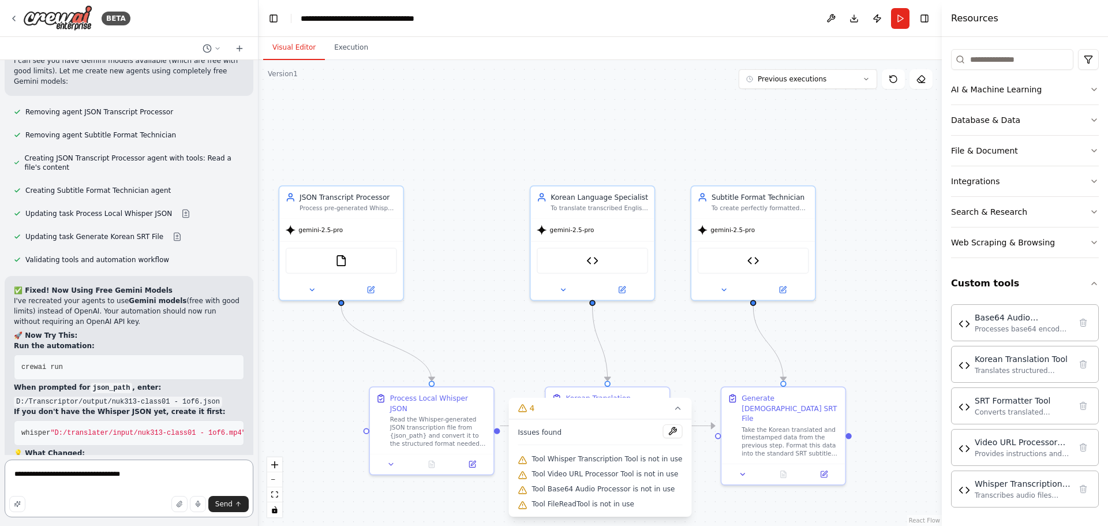
type textarea "**********"
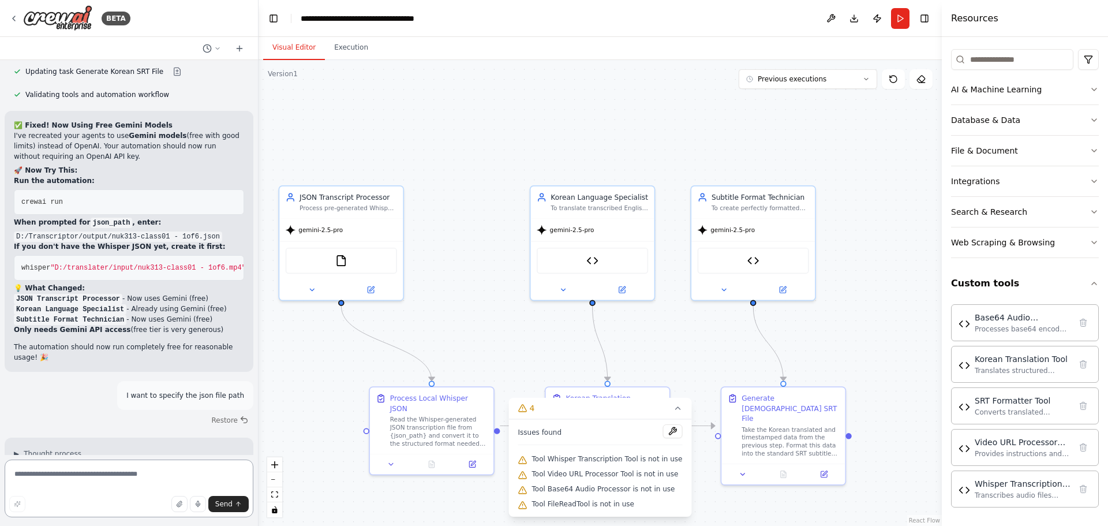
scroll to position [17276, 0]
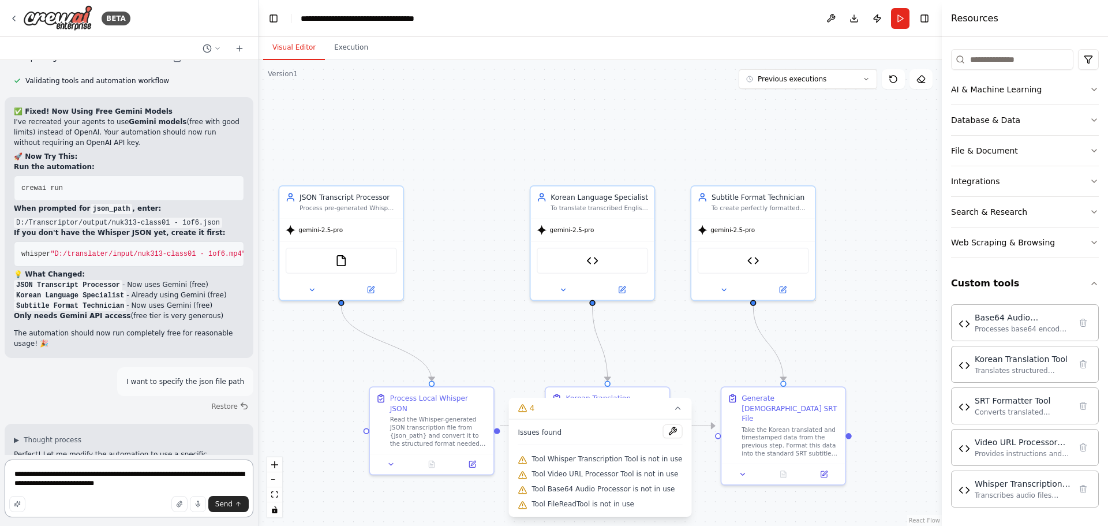
type textarea "**********"
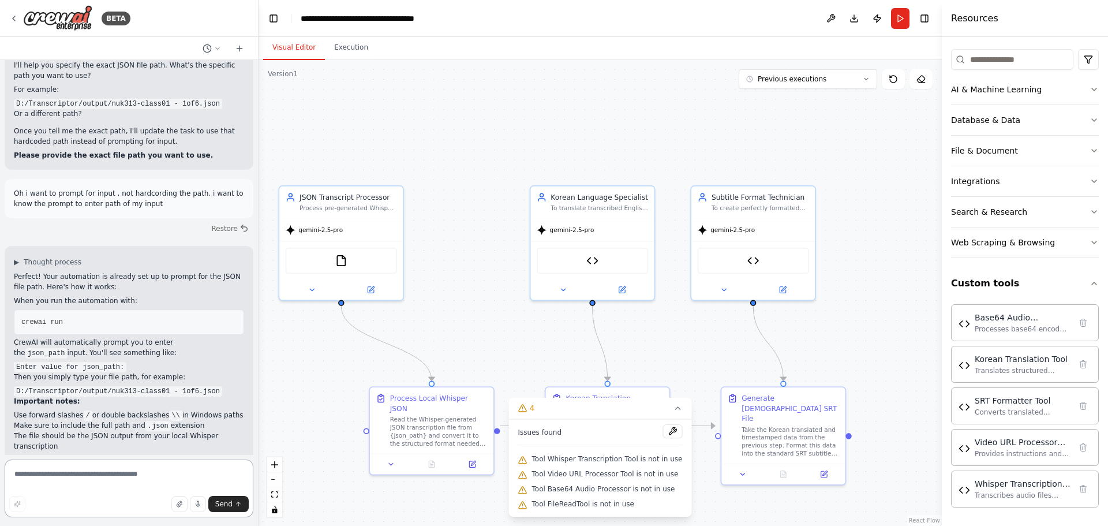
scroll to position [17747, 0]
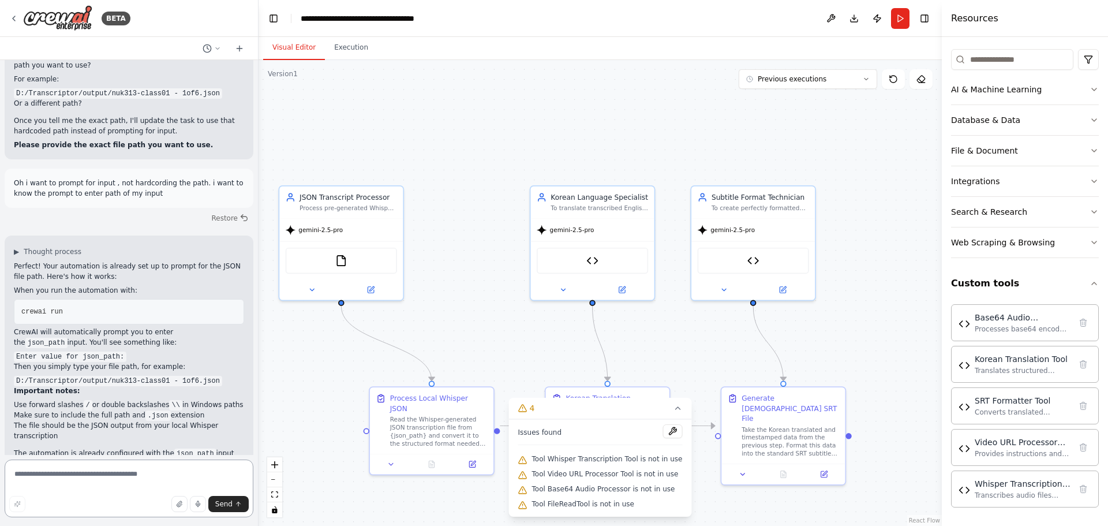
click at [46, 472] on textarea at bounding box center [129, 488] width 249 height 58
paste textarea "**********"
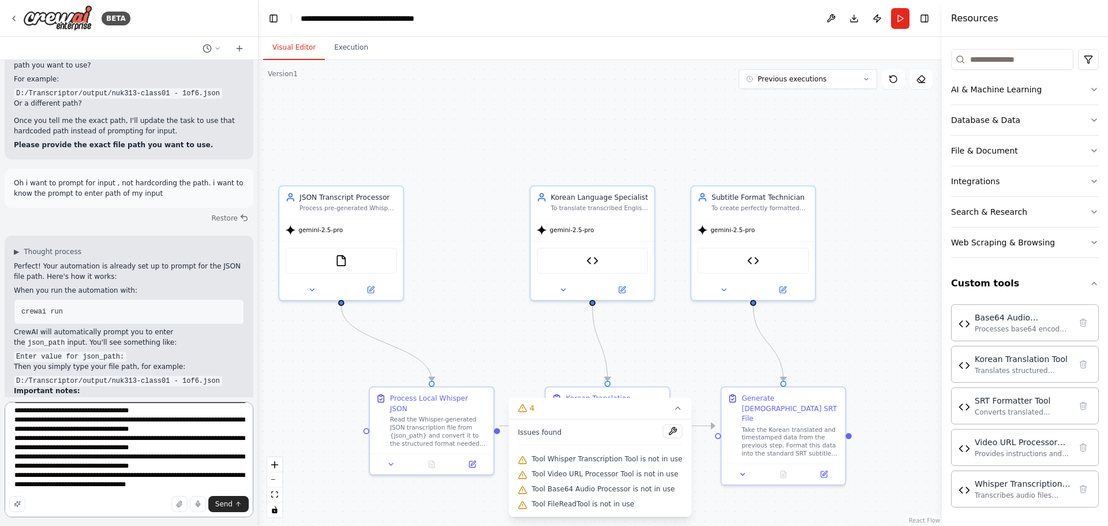
scroll to position [11743, 0]
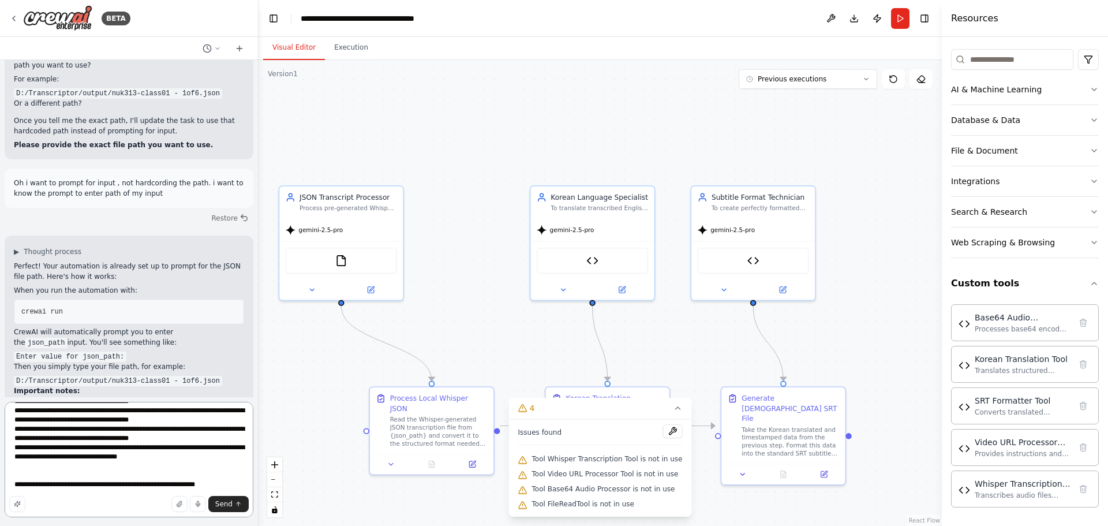
type textarea "**********"
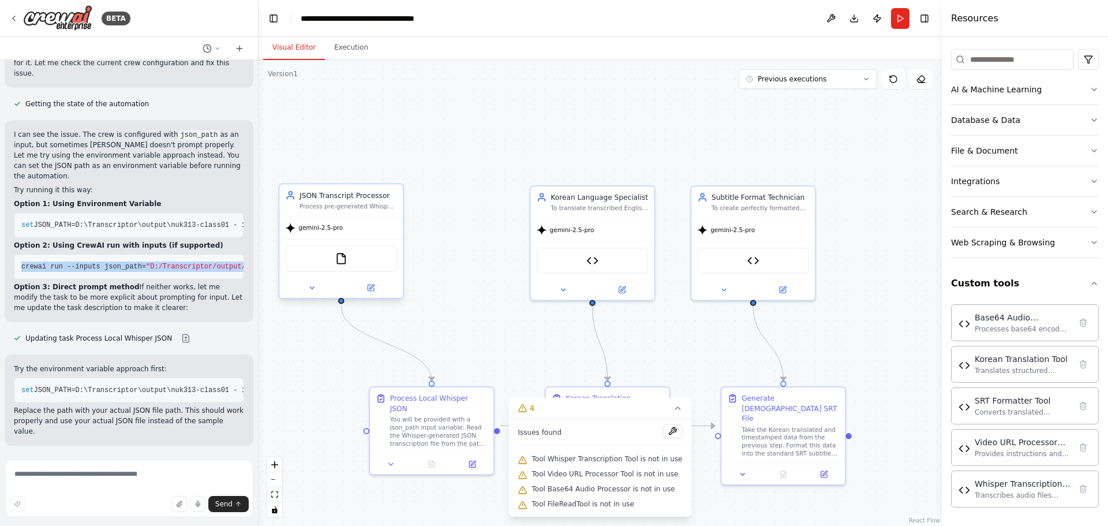
scroll to position [0, 102]
drag, startPoint x: 22, startPoint y: 260, endPoint x: 237, endPoint y: 265, distance: 214.8
click at [237, 265] on div "I can see the issue. The crew is configured with json_path as an input, but som…" at bounding box center [129, 221] width 249 height 202
copy span "crewai run --inputs json_path= "D:/Transcriptor/output/nuk313-class01 - 1of6.js…"
click at [21, 359] on div "Try the environment variable approach first: set JSON_PATH=D:\Transcriptor\outp…" at bounding box center [129, 399] width 249 height 91
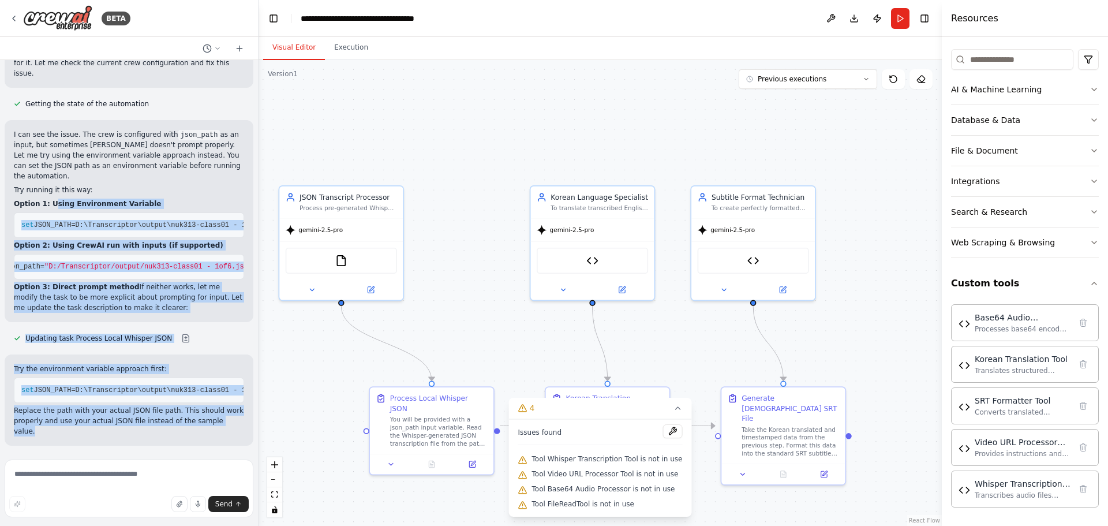
scroll to position [25208, 0]
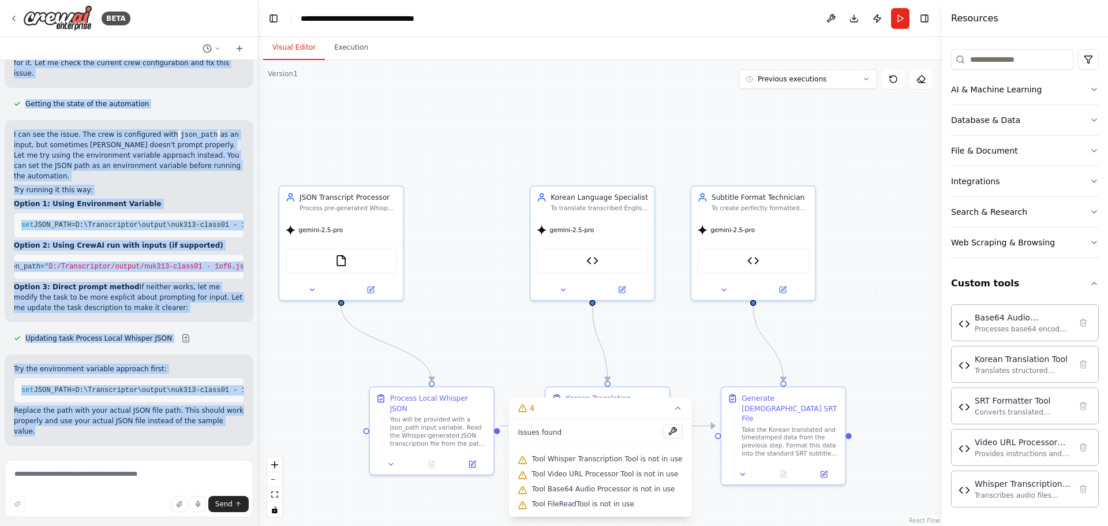
drag, startPoint x: 227, startPoint y: 432, endPoint x: 17, endPoint y: 137, distance: 362.6
click at [17, 137] on div "Crew AI를 위한 영문 프롬프트 (자동 자막 제작) Here is a comprehensive prompt to define the goa…" at bounding box center [129, 257] width 258 height 395
copy div "▶ Loremip dolorsi Ame'co adipiscing elits! D eiu tem inci utl etdo magn AliqUA …"
click at [135, 477] on textarea at bounding box center [129, 488] width 249 height 58
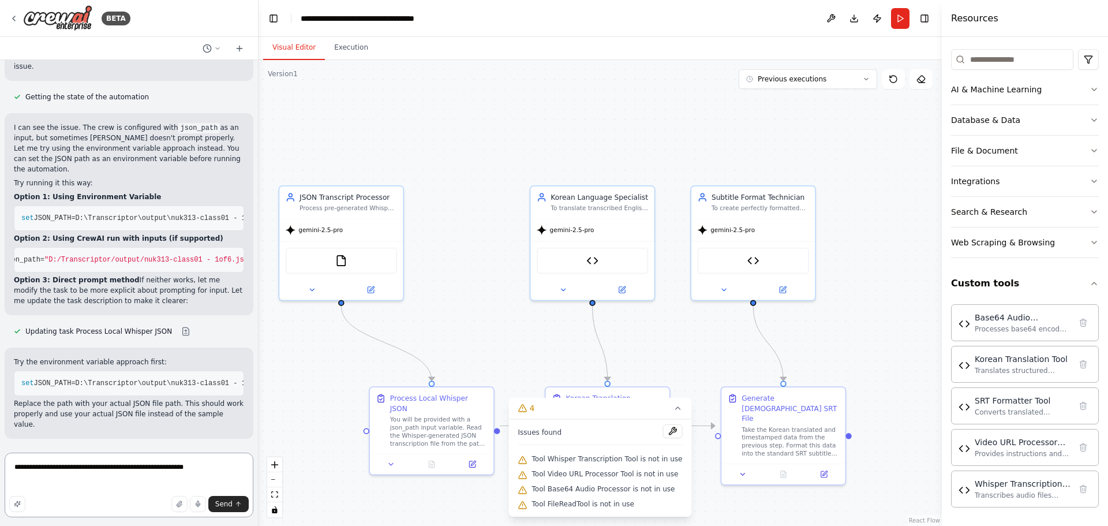
paste textarea "**********"
type textarea "**********"
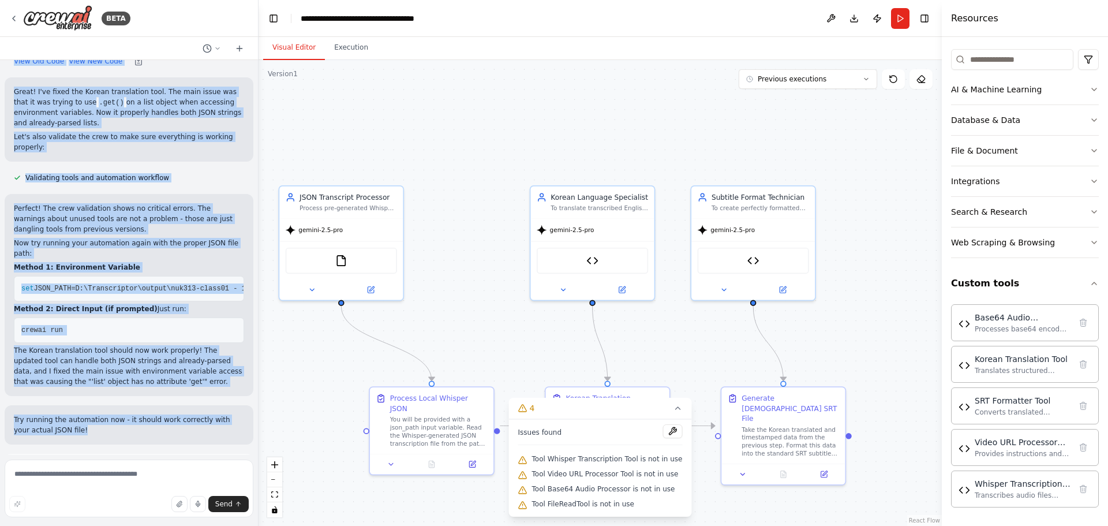
scroll to position [25567, 0]
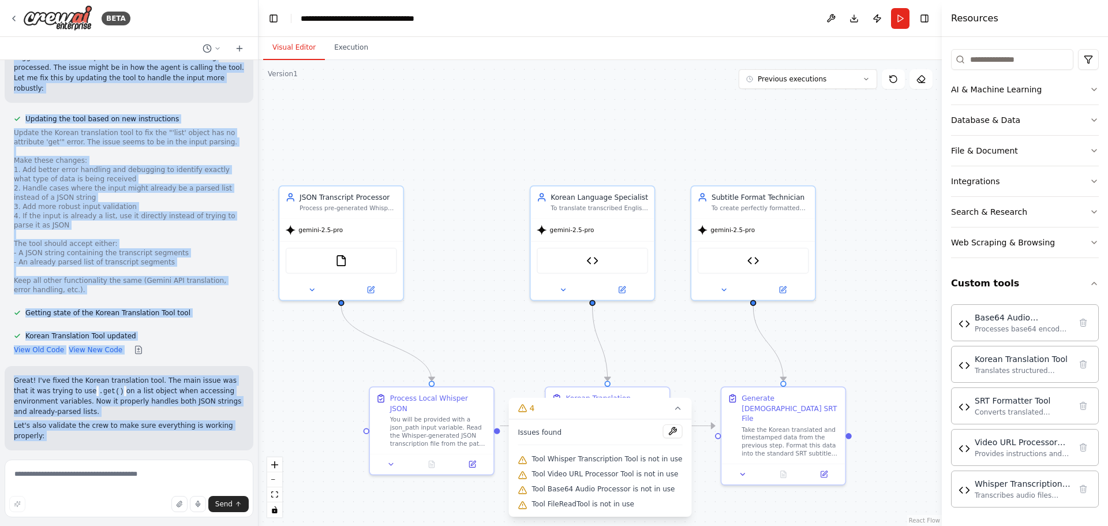
drag, startPoint x: 132, startPoint y: 344, endPoint x: 32, endPoint y: 229, distance: 153.0
click at [32, 229] on div "Crew AI를 위한 영문 프롬프트 (자동 자막 제작) Here is a comprehensive prompt to define the goa…" at bounding box center [129, 257] width 258 height 395
copy div "Lo ipsum dolorsi ametco adipi Elitse Doeiusmo Temporinci. {"utlab": "Etdolorema…"
click at [854, 22] on button "Download" at bounding box center [854, 18] width 18 height 21
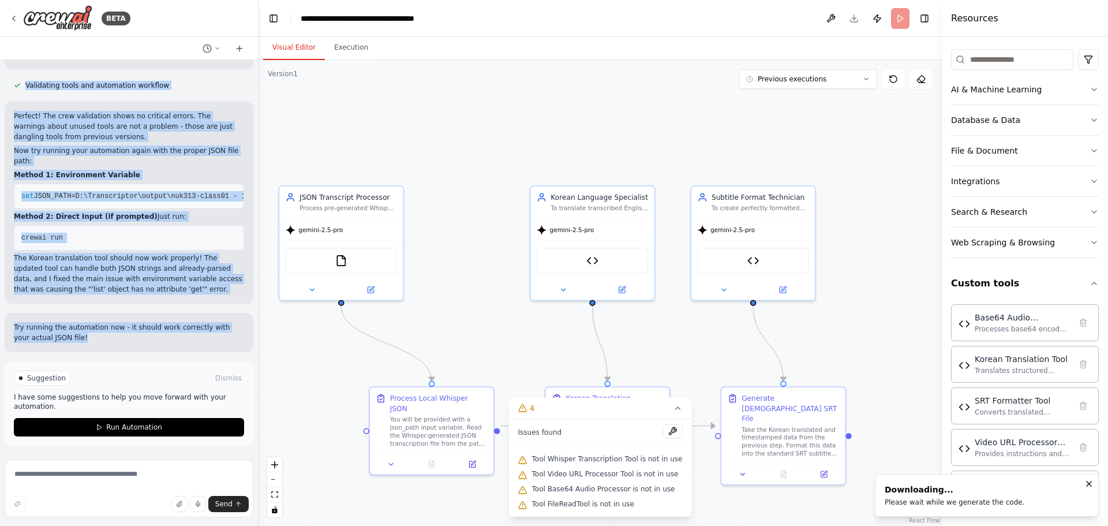
scroll to position [26317, 0]
click at [316, 393] on div ".deletable-edge-delete-btn { width: 20px; height: 20px; border: 0px solid #ffff…" at bounding box center [600, 293] width 683 height 466
click at [1053, 17] on div "Resources" at bounding box center [1025, 18] width 166 height 37
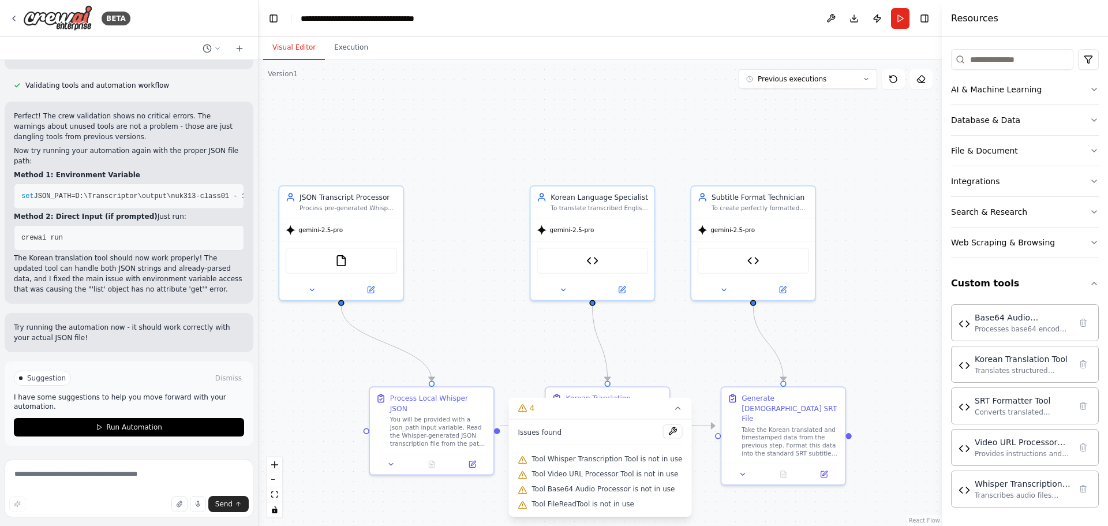
click at [146, 368] on div "Suggestion Dismiss I have some suggestions to help you move forward with your a…" at bounding box center [129, 403] width 249 height 84
click at [852, 23] on button "Download" at bounding box center [854, 18] width 18 height 21
